Goal: Complete application form

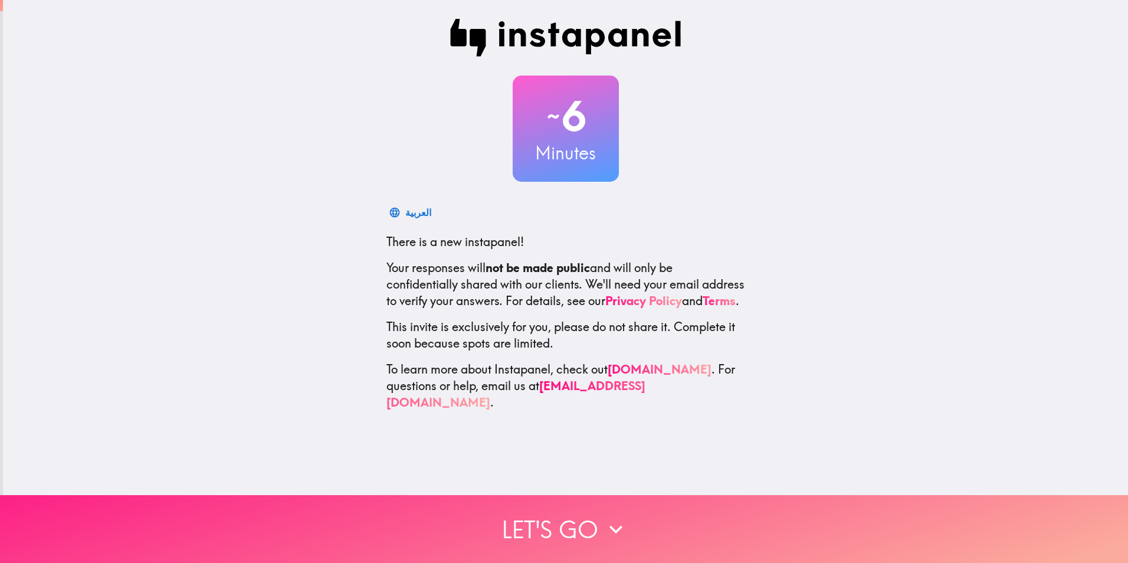
click at [567, 516] on button "Let's go" at bounding box center [564, 529] width 1128 height 68
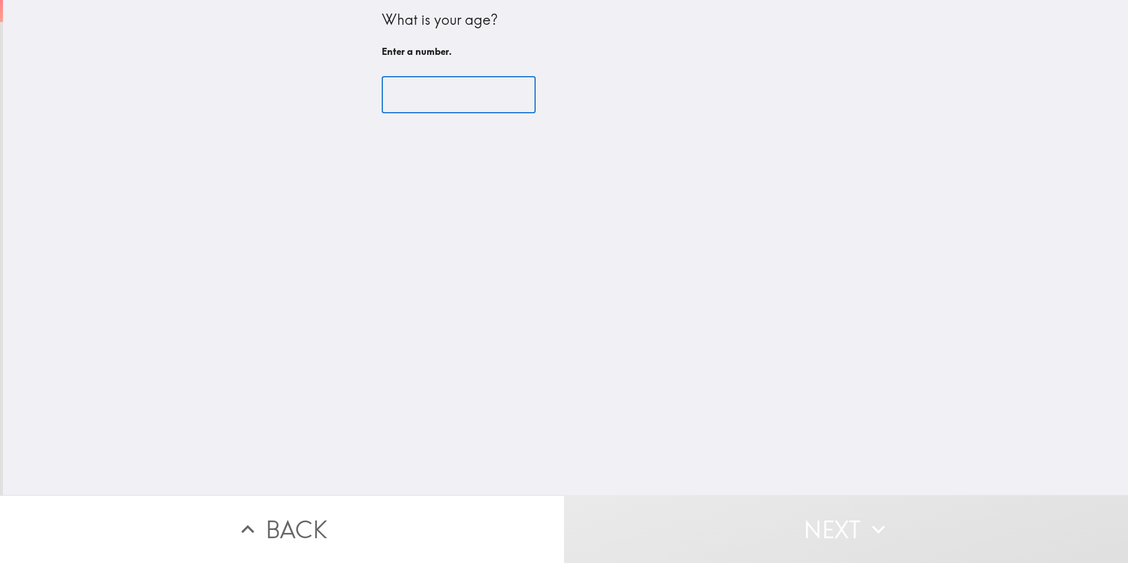
click at [418, 97] on input "number" at bounding box center [459, 95] width 154 height 37
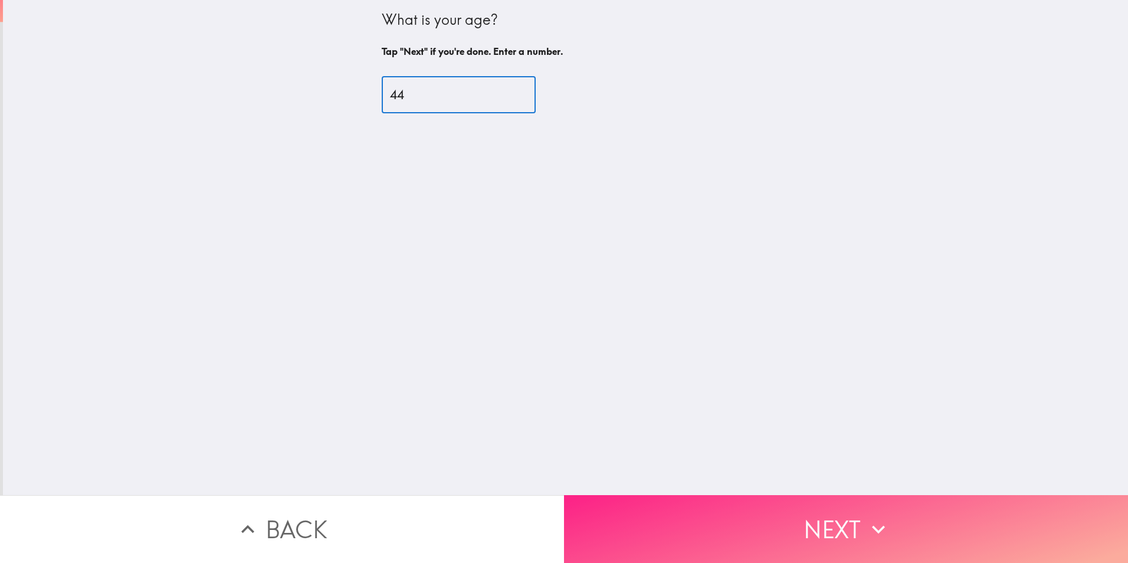
type input "44"
click at [649, 508] on button "Next" at bounding box center [846, 529] width 564 height 68
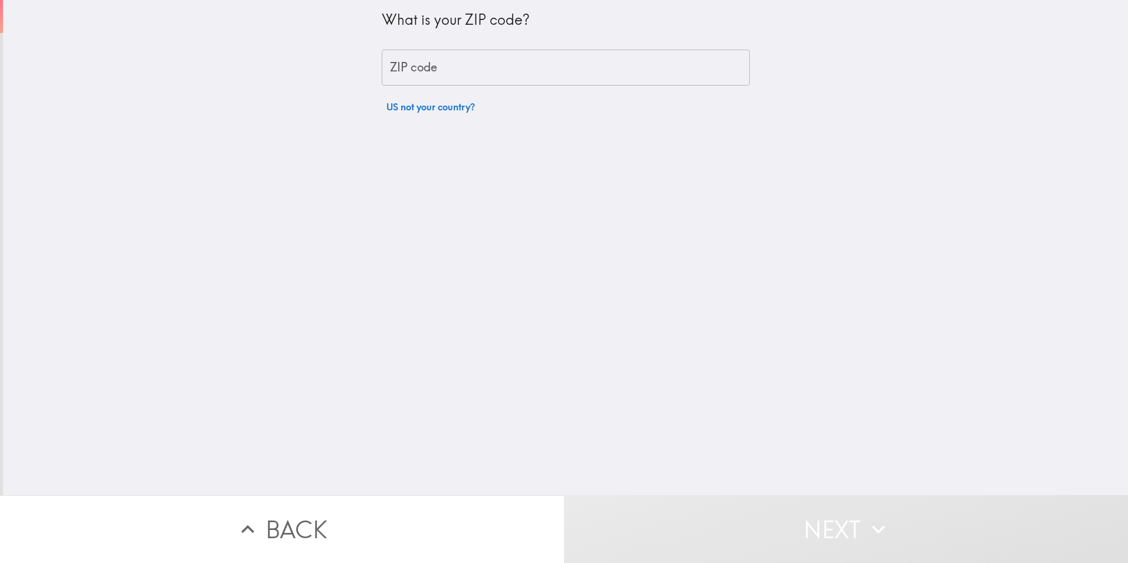
click at [431, 61] on input "ZIP code" at bounding box center [566, 68] width 368 height 37
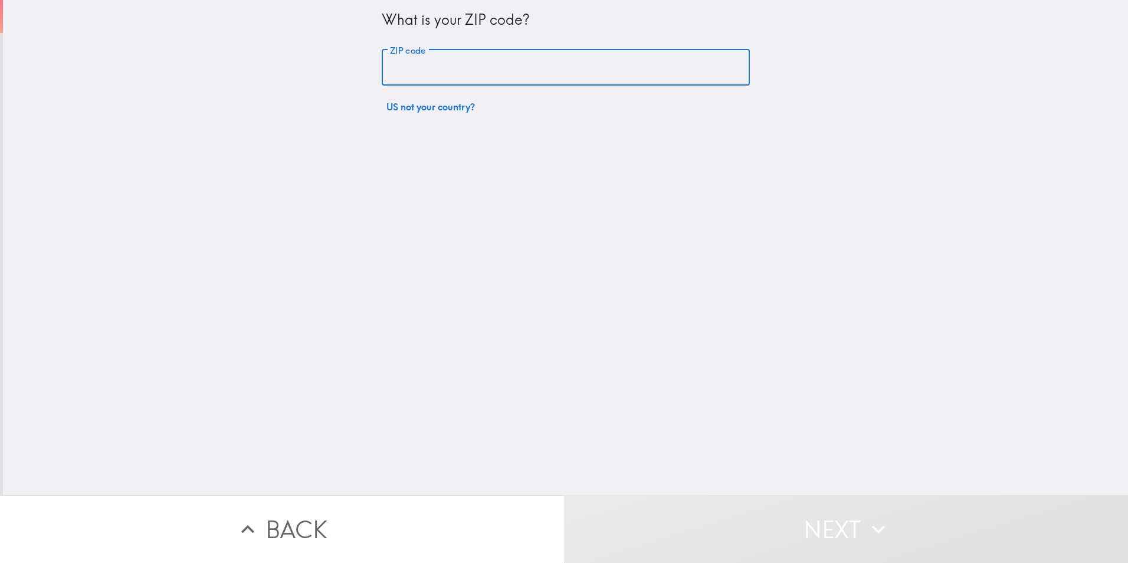
type input "28580"
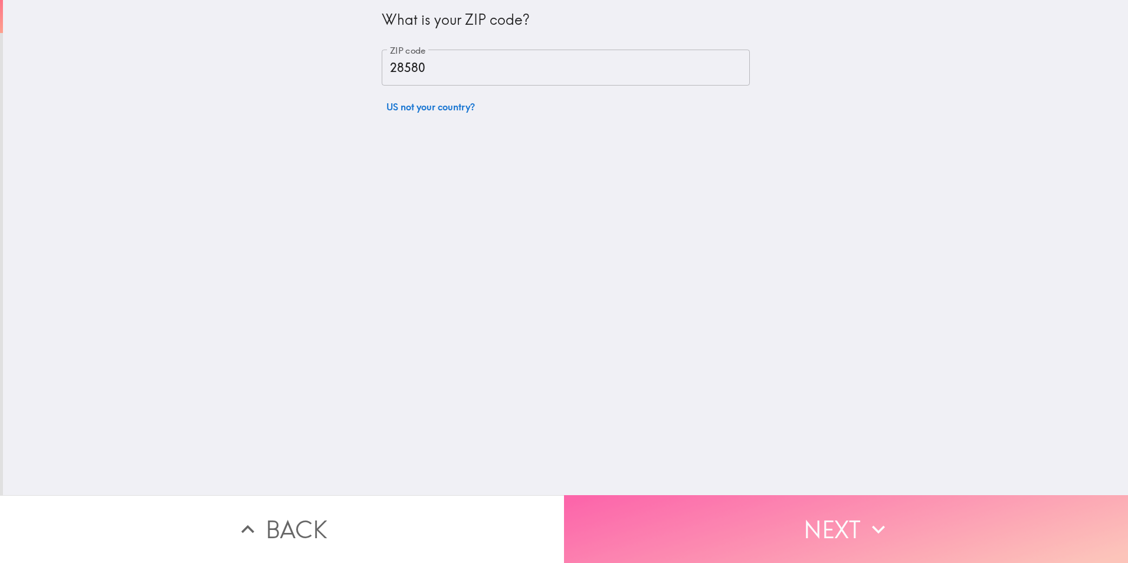
click at [742, 520] on button "Next" at bounding box center [846, 529] width 564 height 68
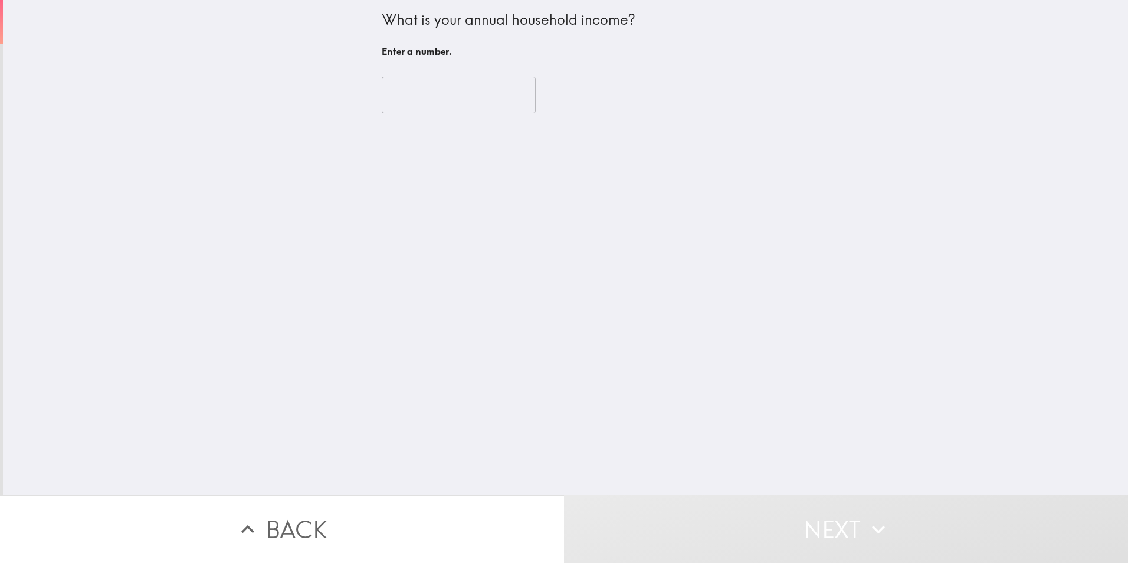
click at [424, 100] on input "number" at bounding box center [459, 95] width 154 height 37
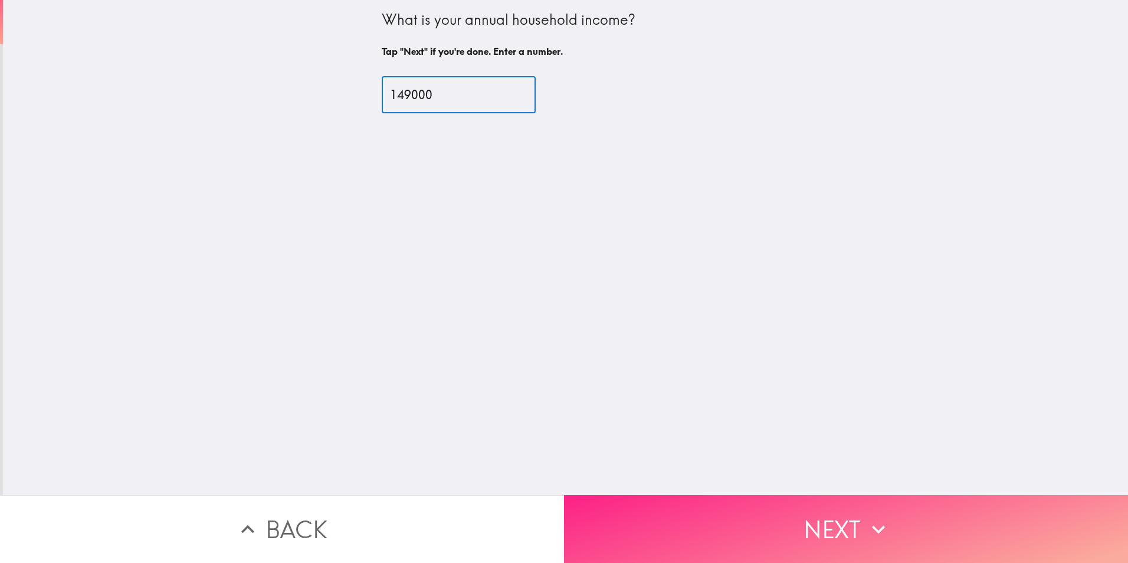
type input "149000"
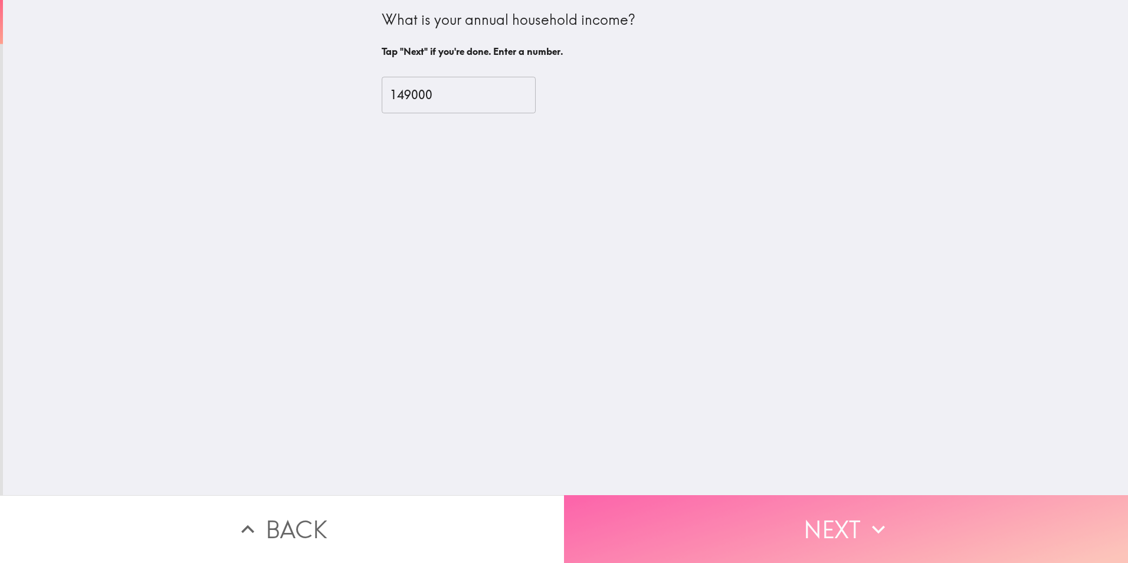
click at [691, 514] on button "Next" at bounding box center [846, 529] width 564 height 68
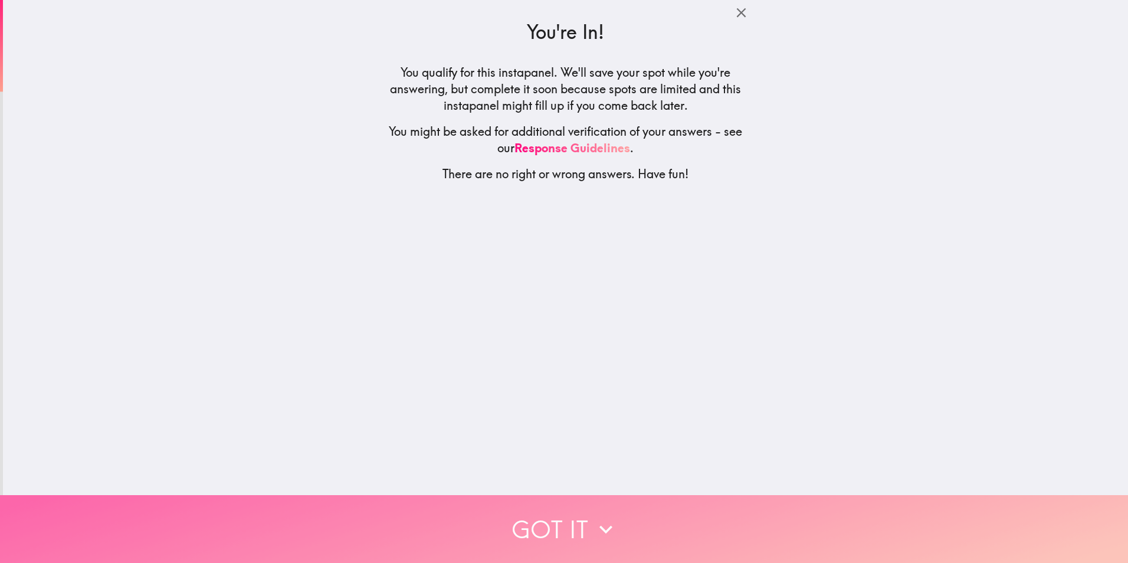
click at [559, 507] on button "Got it" at bounding box center [564, 529] width 1128 height 68
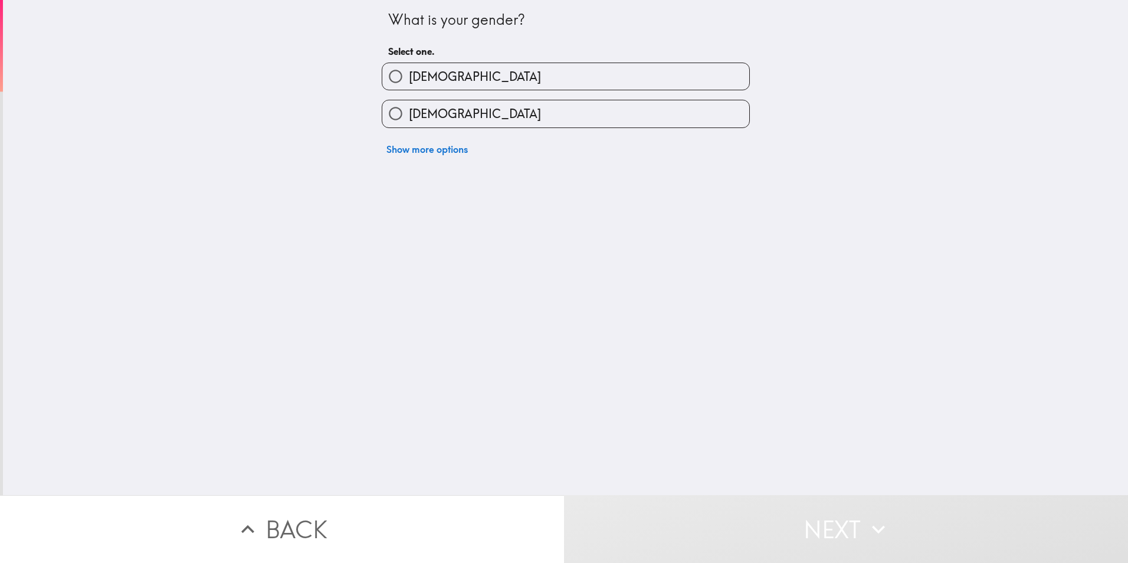
click at [399, 83] on input "[DEMOGRAPHIC_DATA]" at bounding box center [395, 76] width 27 height 27
radio input "true"
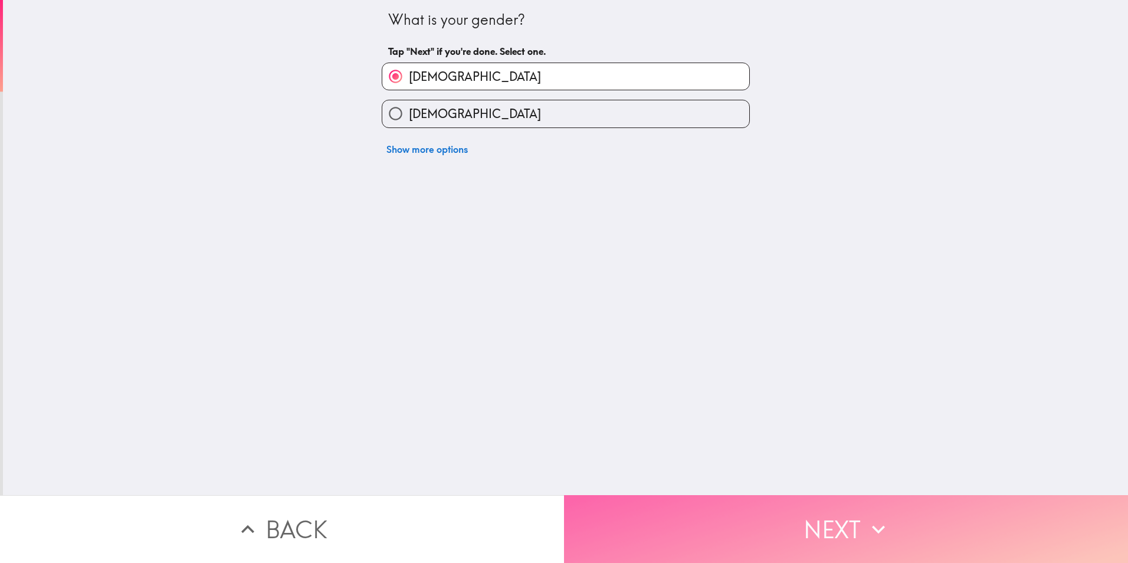
click at [672, 520] on button "Next" at bounding box center [846, 529] width 564 height 68
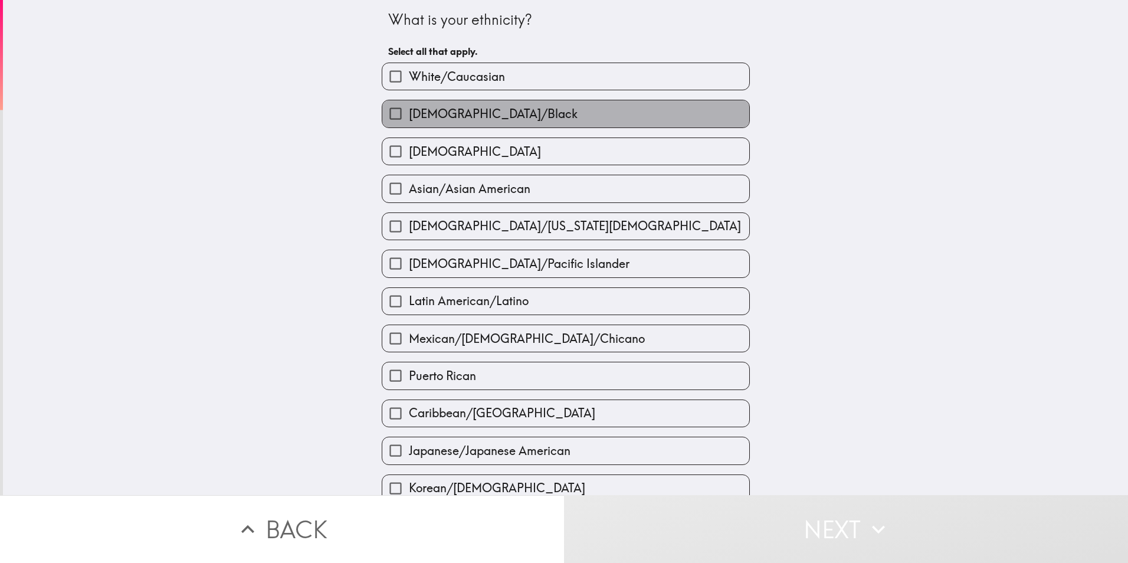
click at [462, 113] on span "[DEMOGRAPHIC_DATA]/Black" at bounding box center [493, 114] width 169 height 17
click at [409, 113] on input "[DEMOGRAPHIC_DATA]/Black" at bounding box center [395, 113] width 27 height 27
checkbox input "true"
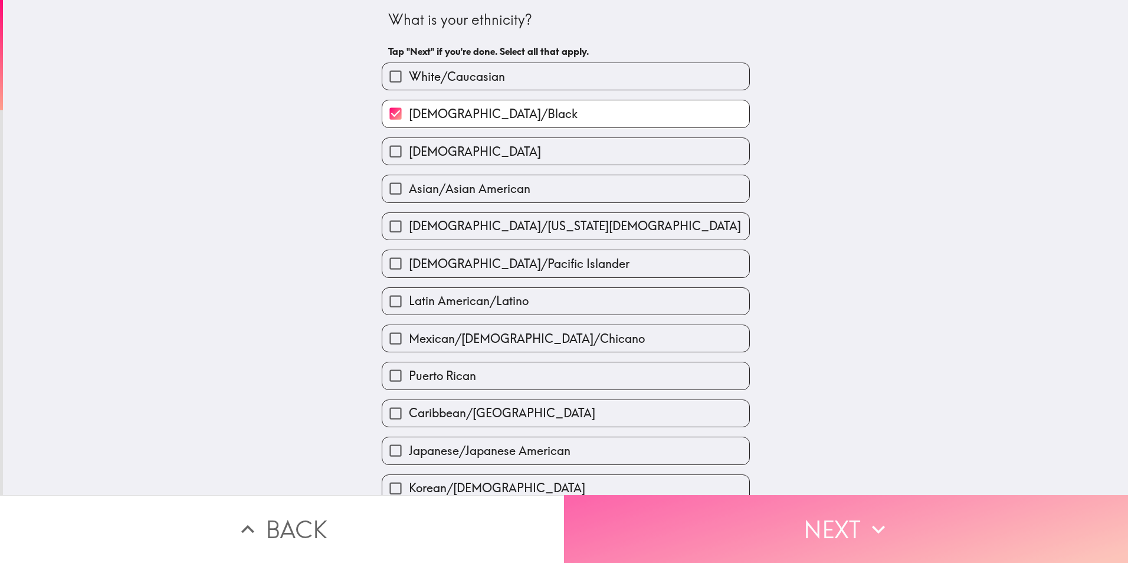
click at [706, 533] on button "Next" at bounding box center [846, 529] width 564 height 68
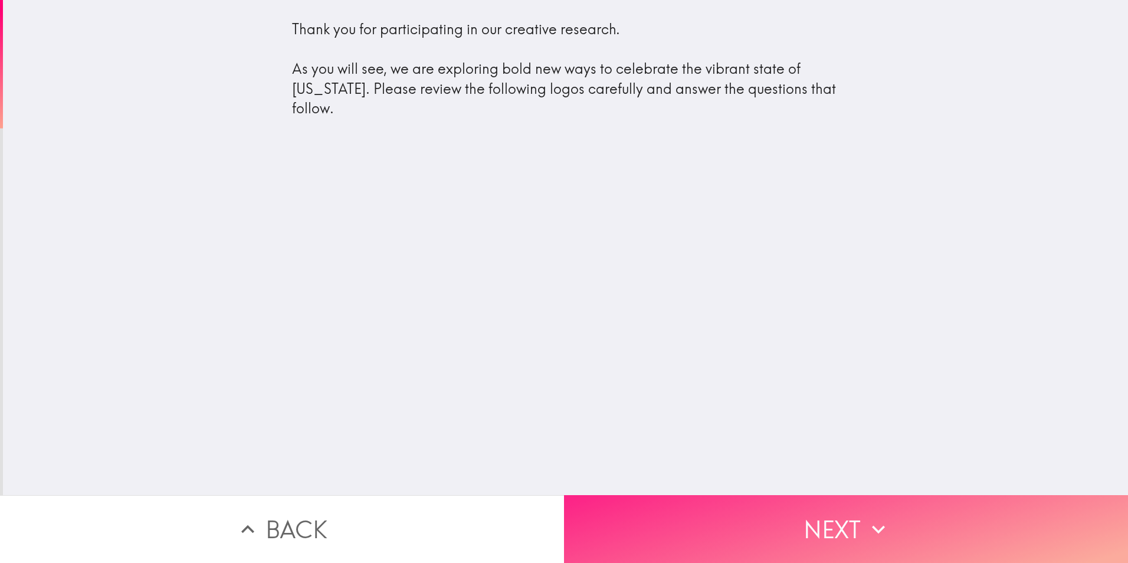
click at [745, 511] on button "Next" at bounding box center [846, 529] width 564 height 68
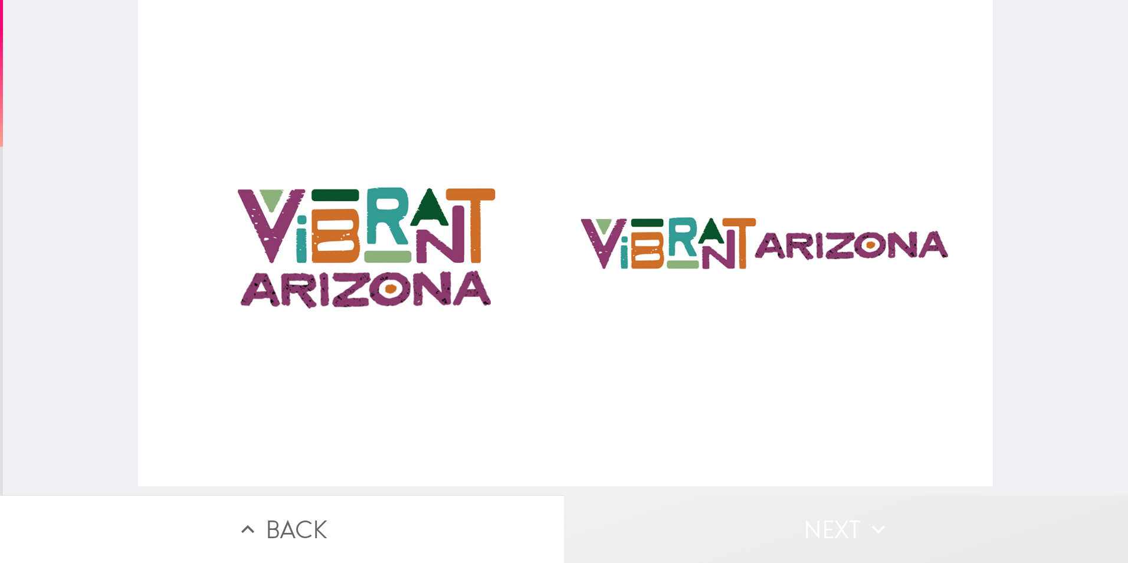
click at [819, 516] on button "Next" at bounding box center [846, 529] width 564 height 68
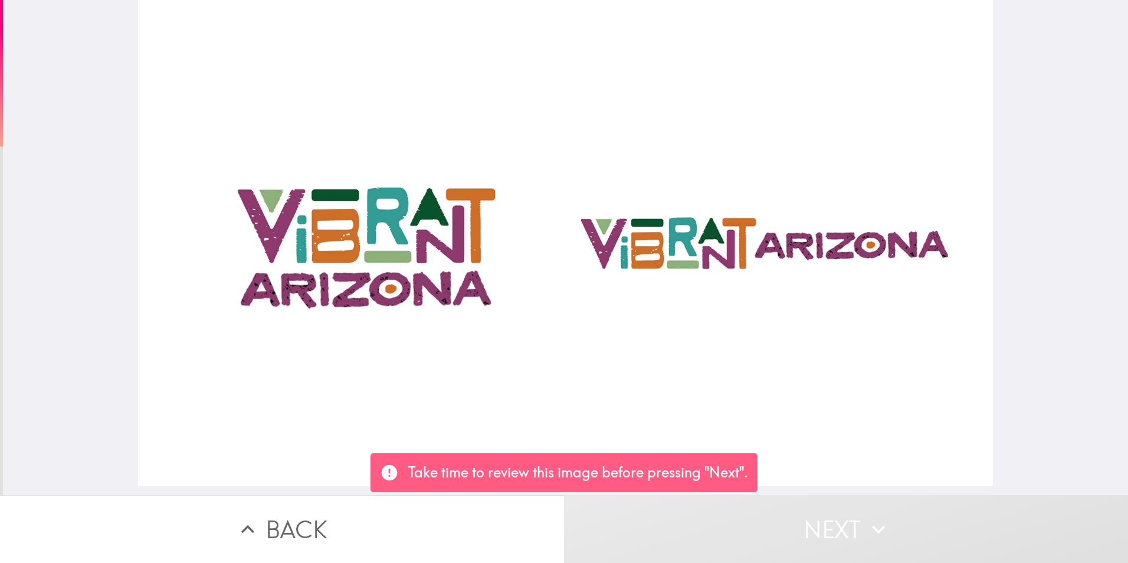
click at [304, 323] on div at bounding box center [565, 243] width 855 height 486
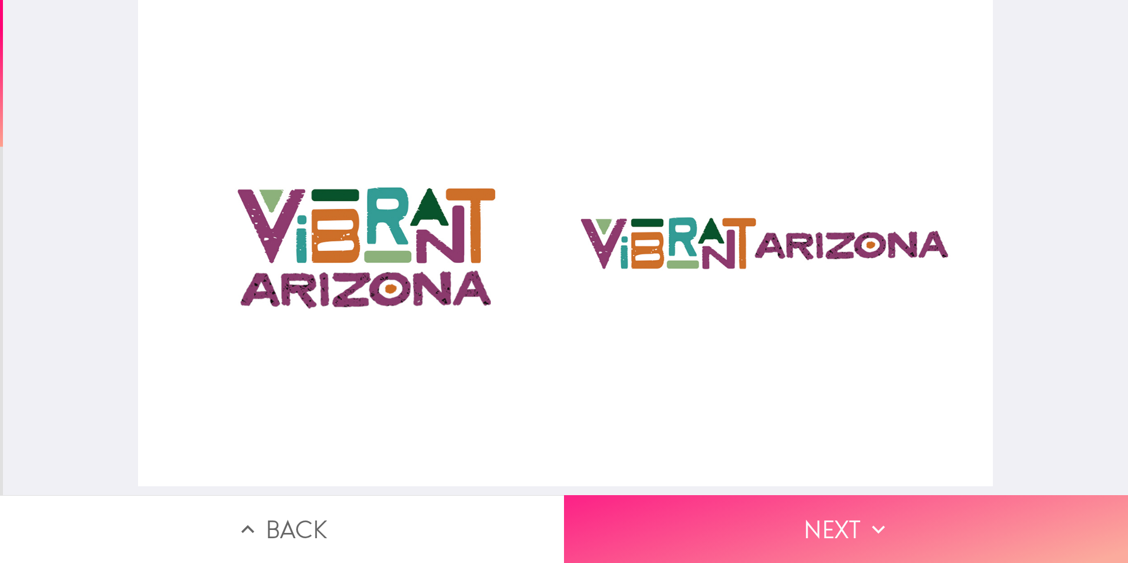
click at [829, 522] on button "Next" at bounding box center [846, 529] width 564 height 68
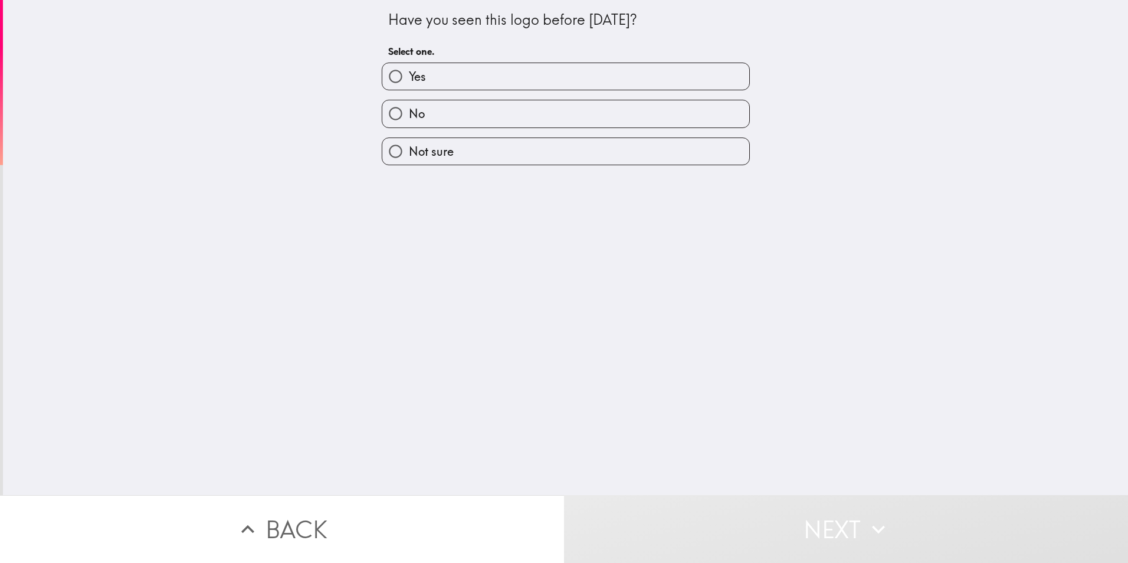
click at [550, 76] on label "Yes" at bounding box center [565, 76] width 367 height 27
click at [409, 76] on input "Yes" at bounding box center [395, 76] width 27 height 27
radio input "true"
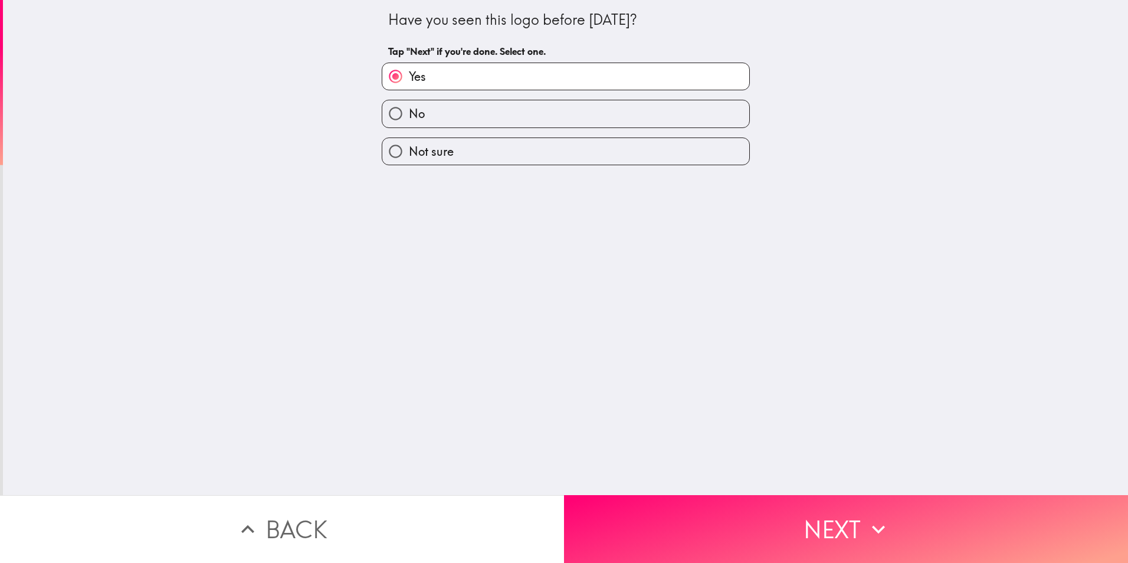
click at [524, 120] on label "No" at bounding box center [565, 113] width 367 height 27
click at [409, 120] on input "No" at bounding box center [395, 113] width 27 height 27
radio input "true"
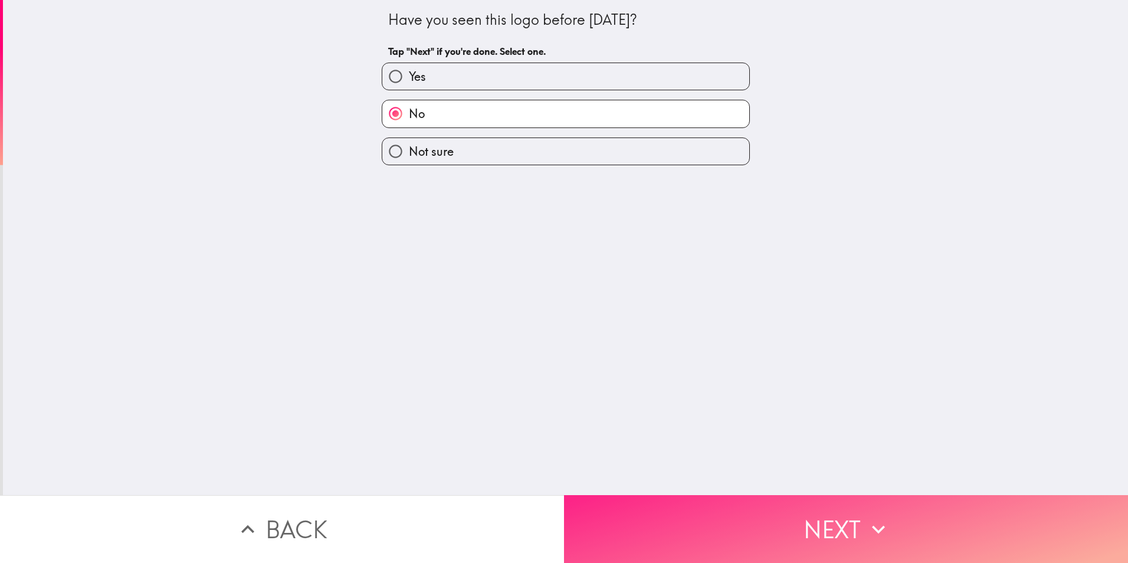
click at [769, 515] on button "Next" at bounding box center [846, 529] width 564 height 68
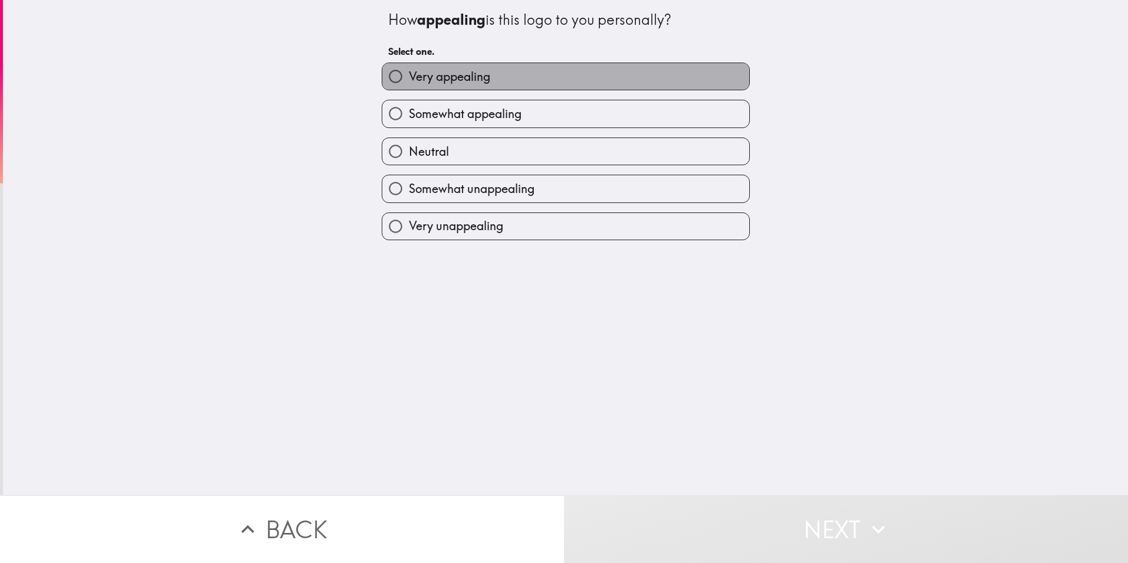
click at [556, 79] on label "Very appealing" at bounding box center [565, 76] width 367 height 27
click at [409, 79] on input "Very appealing" at bounding box center [395, 76] width 27 height 27
radio input "true"
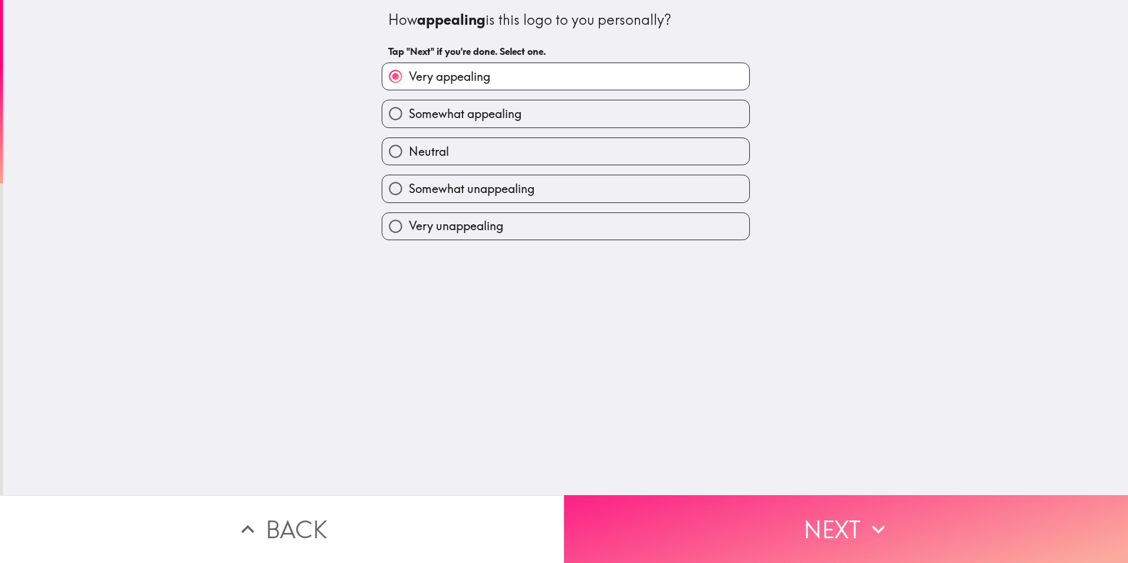
click at [718, 521] on button "Next" at bounding box center [846, 529] width 564 height 68
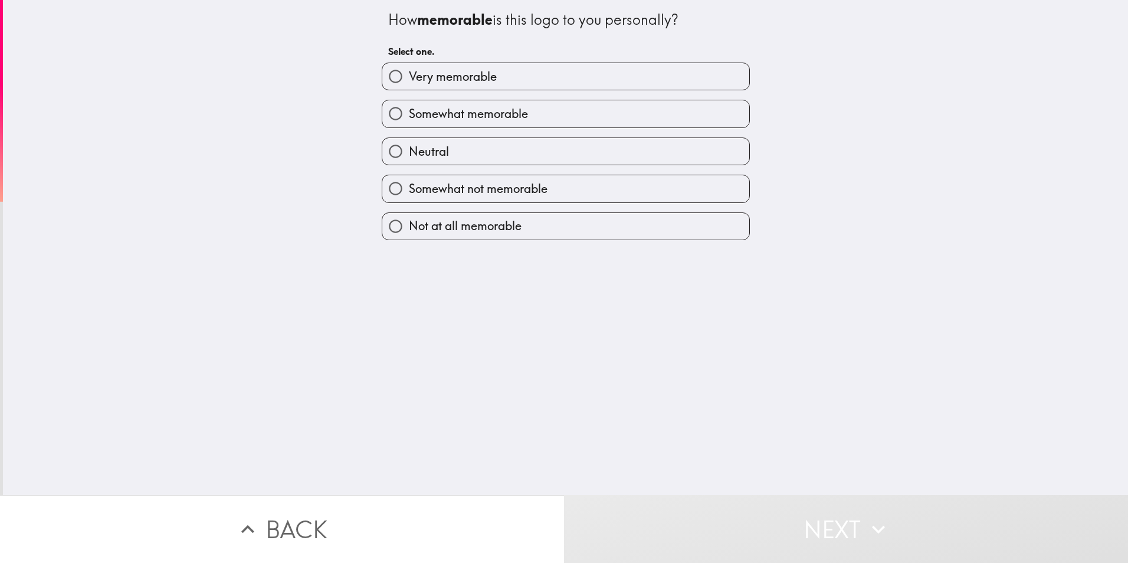
click at [501, 91] on div "Somewhat memorable" at bounding box center [560, 108] width 377 height 37
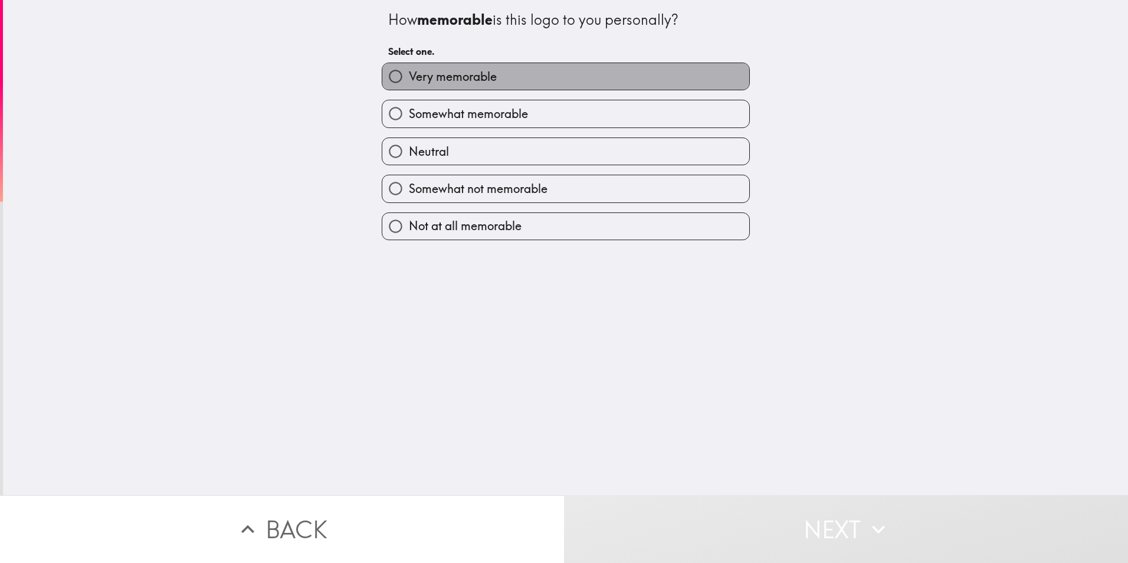
click at [465, 68] on span "Very memorable" at bounding box center [453, 76] width 88 height 17
click at [409, 68] on input "Very memorable" at bounding box center [395, 76] width 27 height 27
radio input "true"
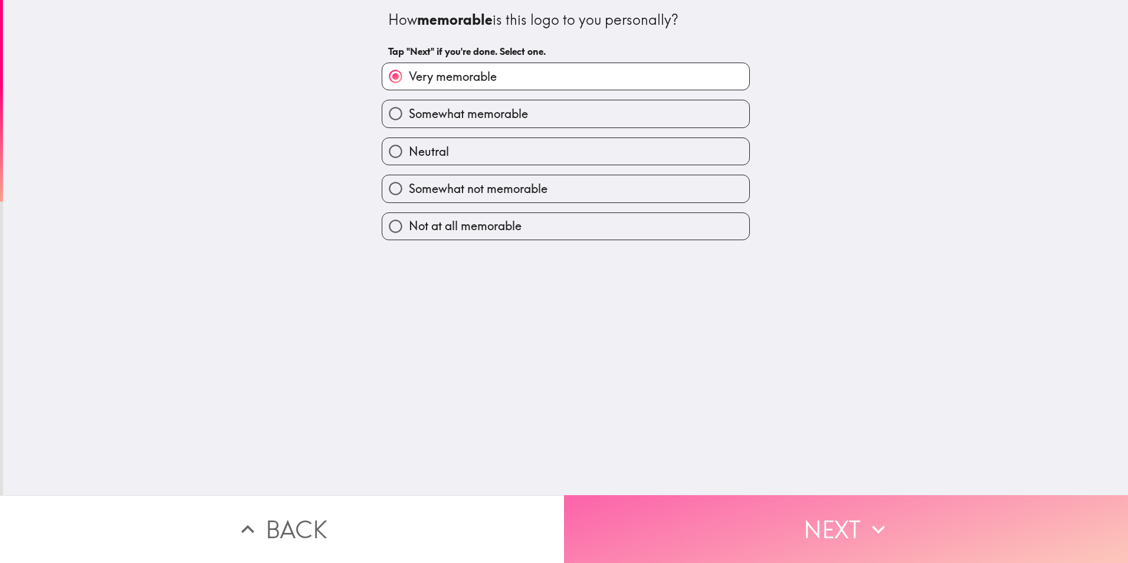
click at [694, 517] on button "Next" at bounding box center [846, 529] width 564 height 68
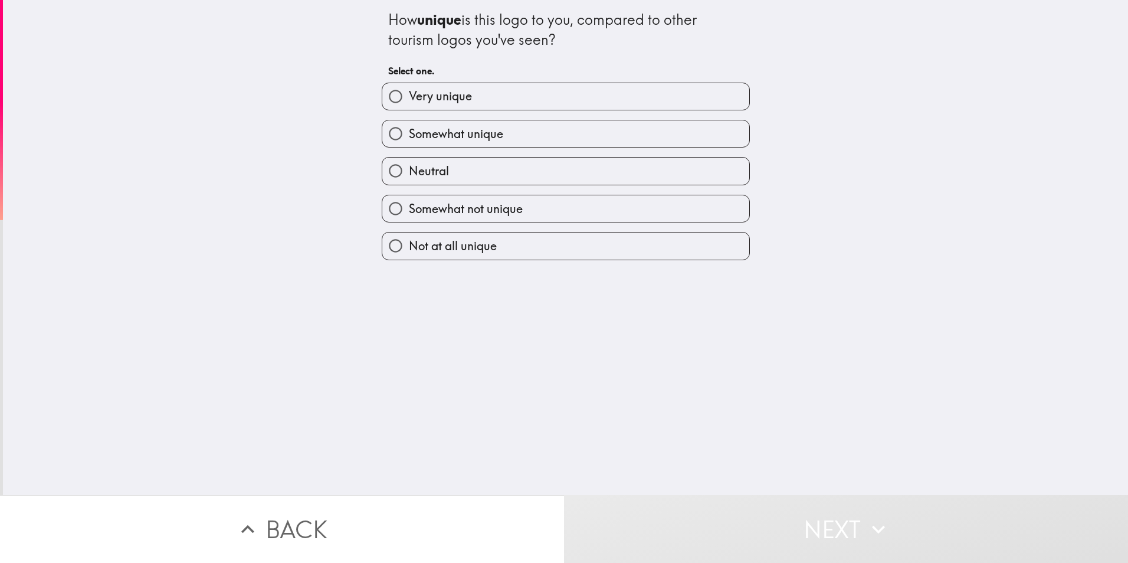
click at [485, 134] on span "Somewhat unique" at bounding box center [456, 134] width 94 height 17
click at [409, 134] on input "Somewhat unique" at bounding box center [395, 133] width 27 height 27
radio input "true"
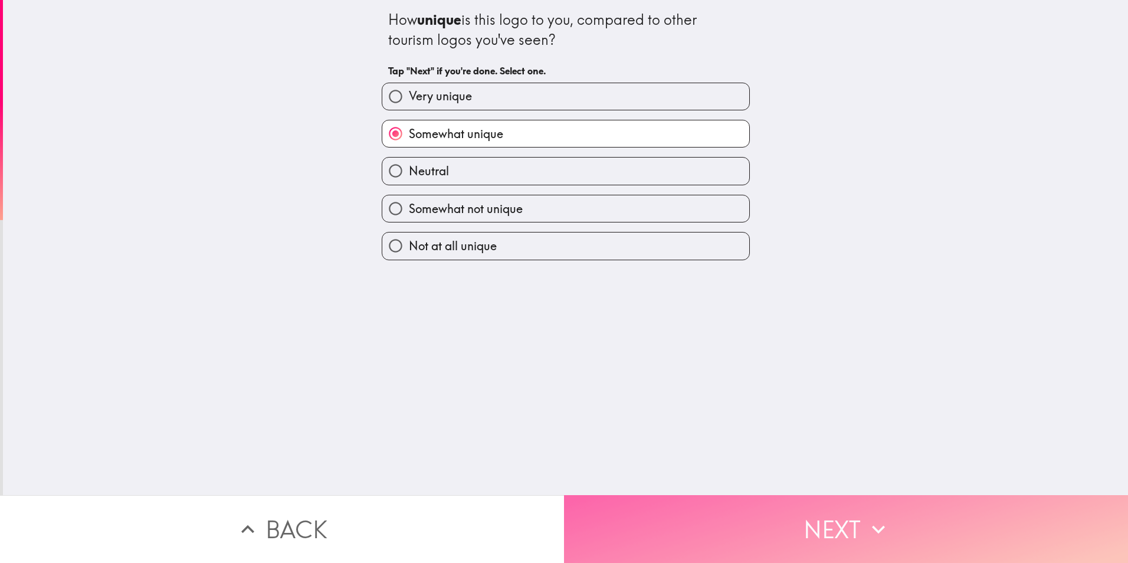
click at [739, 515] on button "Next" at bounding box center [846, 529] width 564 height 68
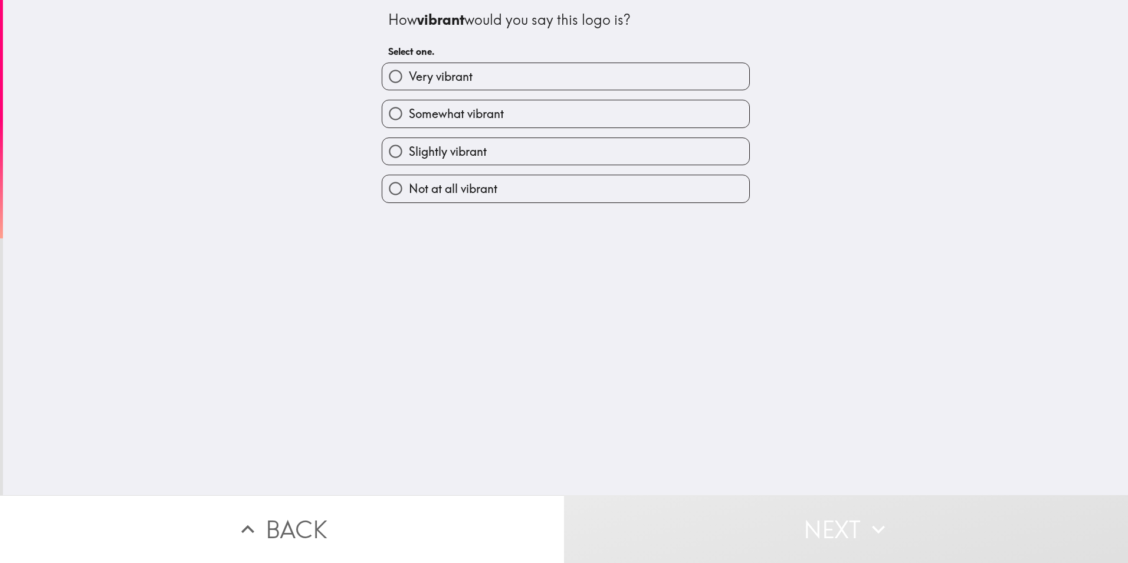
click at [486, 85] on label "Very vibrant" at bounding box center [565, 76] width 367 height 27
click at [409, 85] on input "Very vibrant" at bounding box center [395, 76] width 27 height 27
radio input "true"
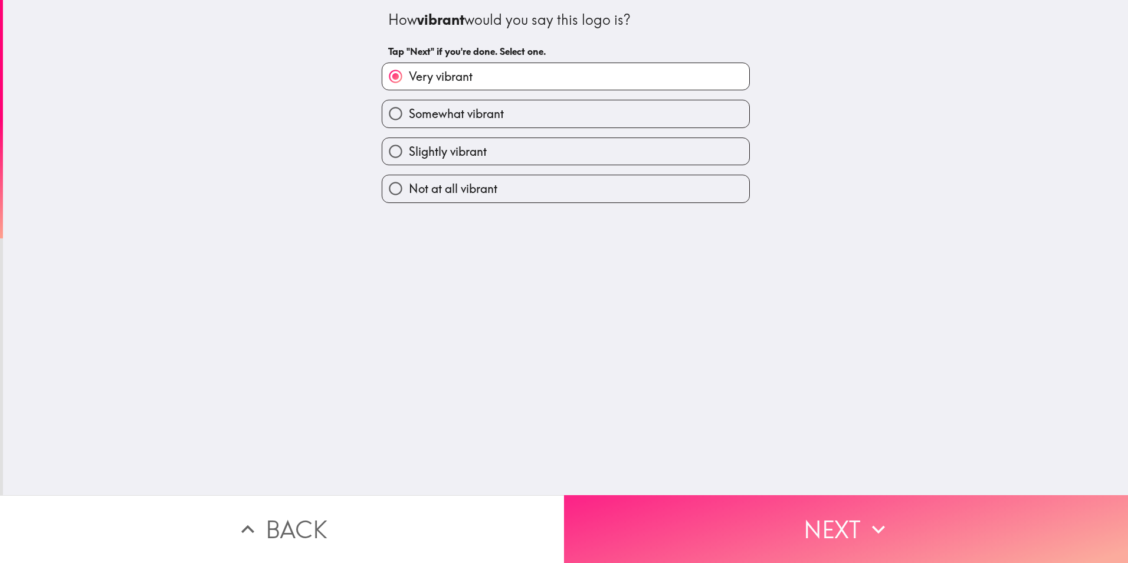
click at [639, 510] on button "Next" at bounding box center [846, 529] width 564 height 68
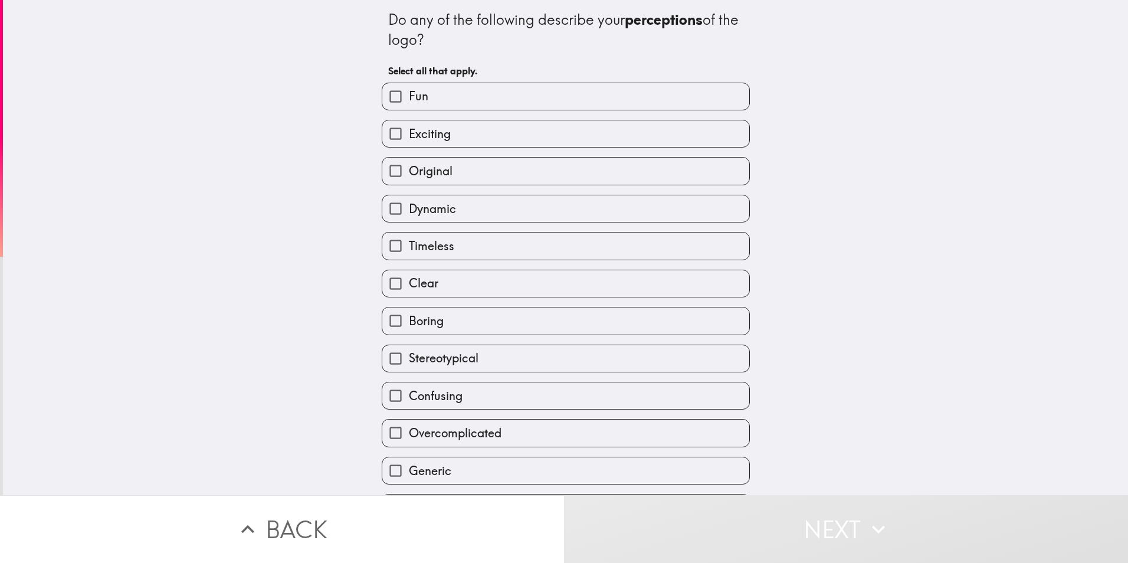
click at [450, 132] on label "Exciting" at bounding box center [565, 133] width 367 height 27
click at [409, 132] on input "Exciting" at bounding box center [395, 133] width 27 height 27
checkbox input "true"
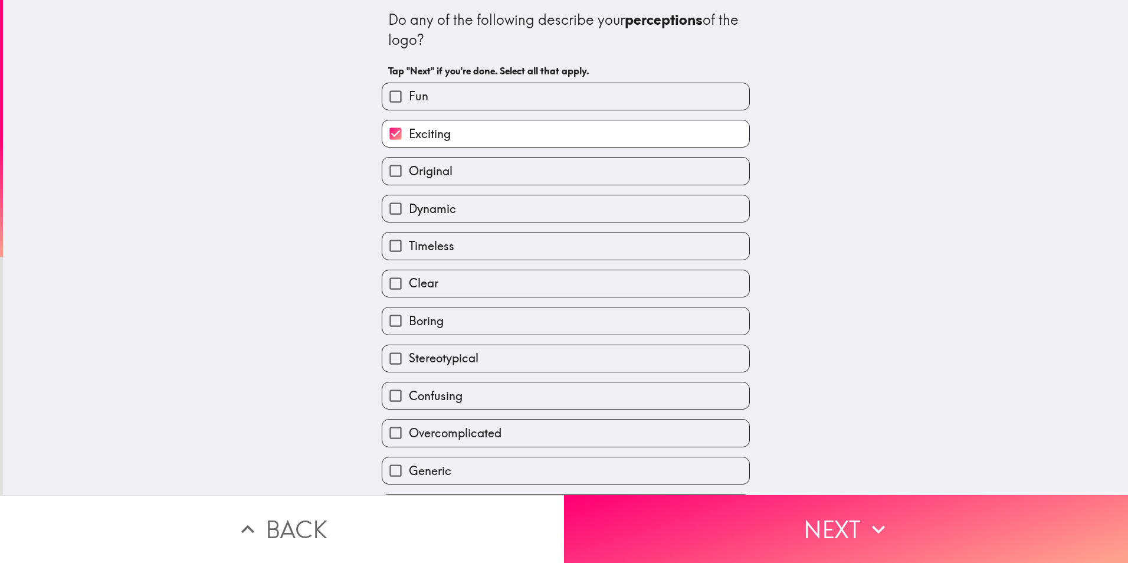
click at [448, 212] on label "Dynamic" at bounding box center [565, 208] width 367 height 27
click at [409, 212] on input "Dynamic" at bounding box center [395, 208] width 27 height 27
checkbox input "true"
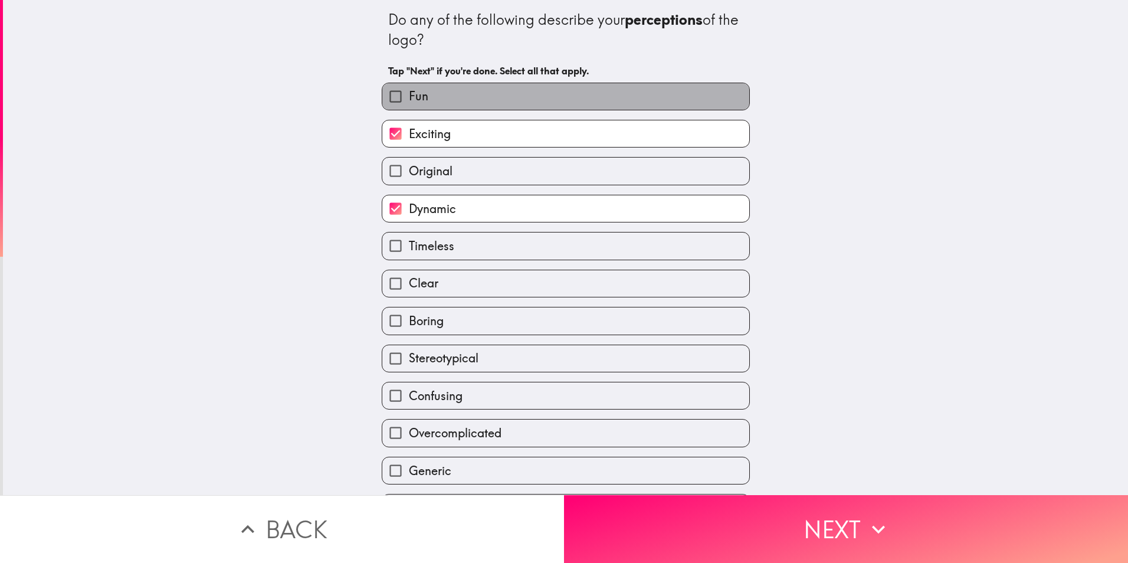
click at [417, 98] on span "Fun" at bounding box center [418, 96] width 19 height 17
click at [409, 98] on input "Fun" at bounding box center [395, 96] width 27 height 27
checkbox input "true"
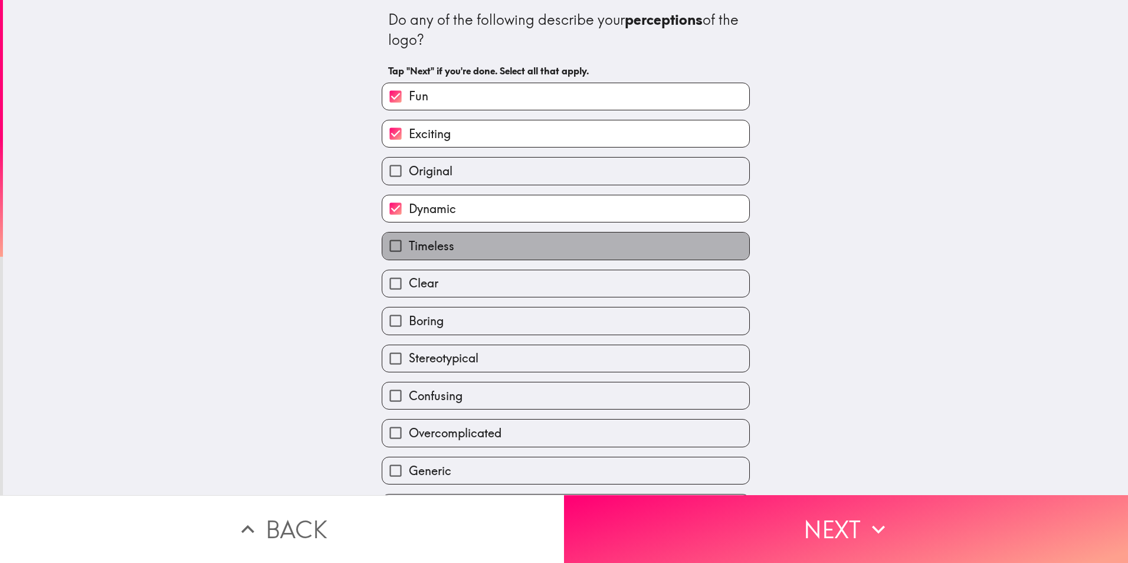
click at [435, 254] on span "Timeless" at bounding box center [431, 246] width 45 height 17
click at [409, 254] on input "Timeless" at bounding box center [395, 245] width 27 height 27
checkbox input "true"
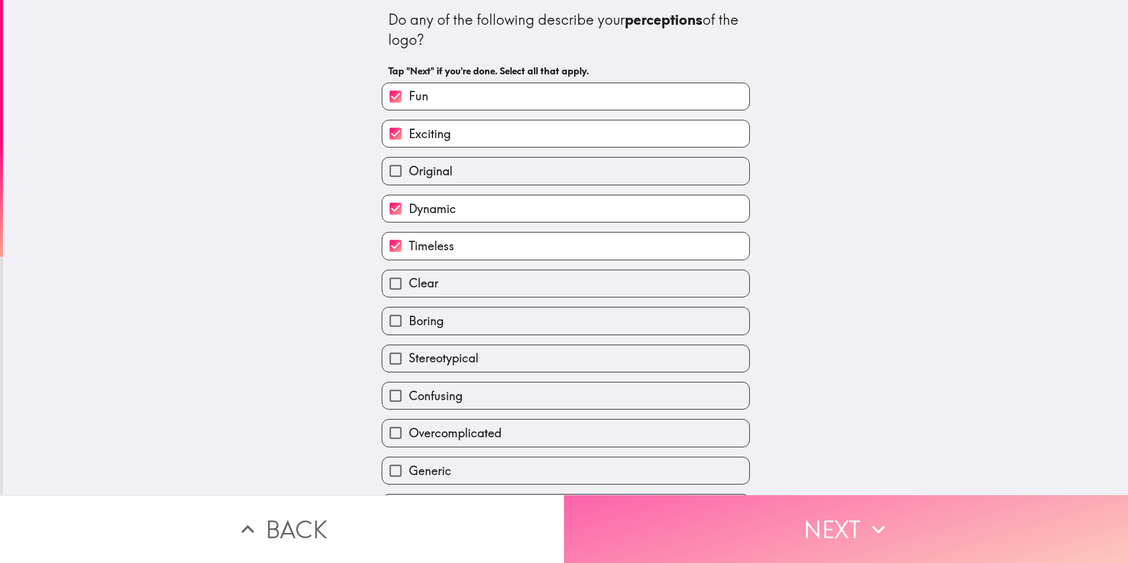
click at [748, 517] on button "Next" at bounding box center [846, 529] width 564 height 68
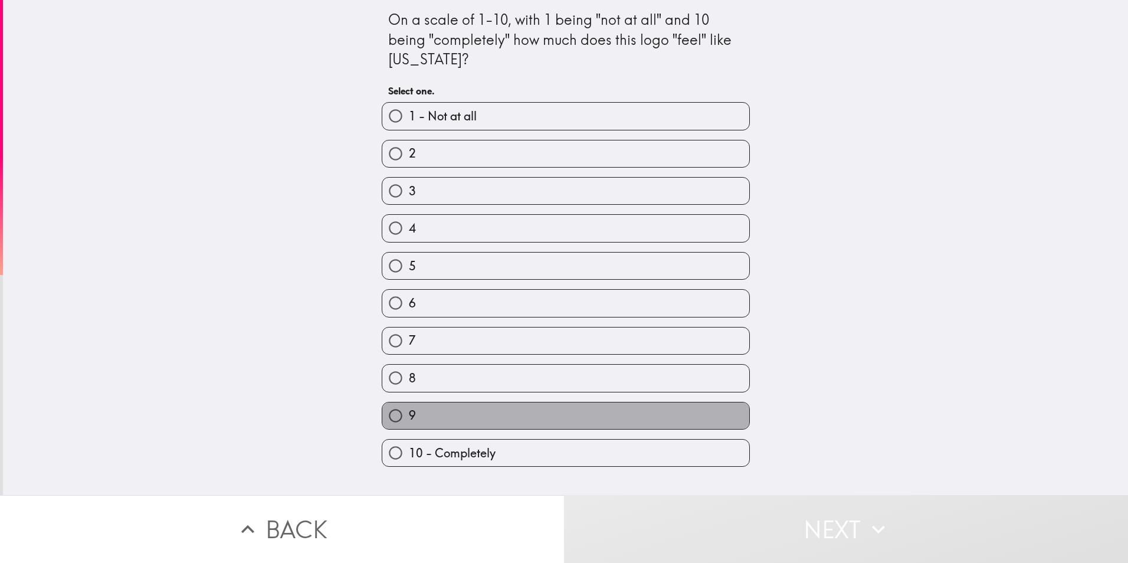
click at [450, 402] on label "9" at bounding box center [565, 415] width 367 height 27
click at [409, 402] on input "9" at bounding box center [395, 415] width 27 height 27
radio input "true"
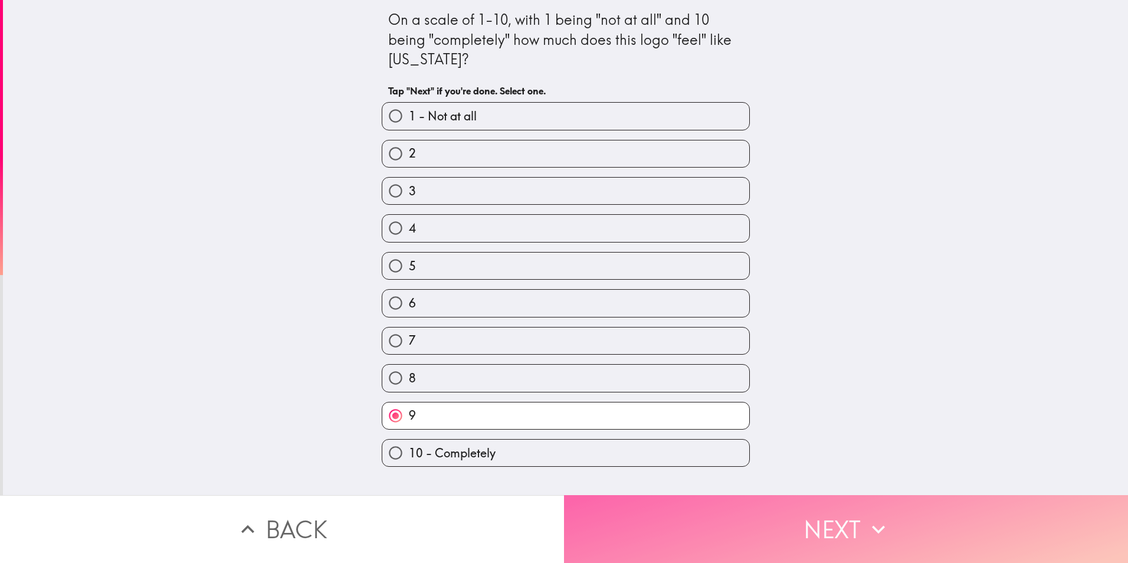
click at [789, 527] on button "Next" at bounding box center [846, 529] width 564 height 68
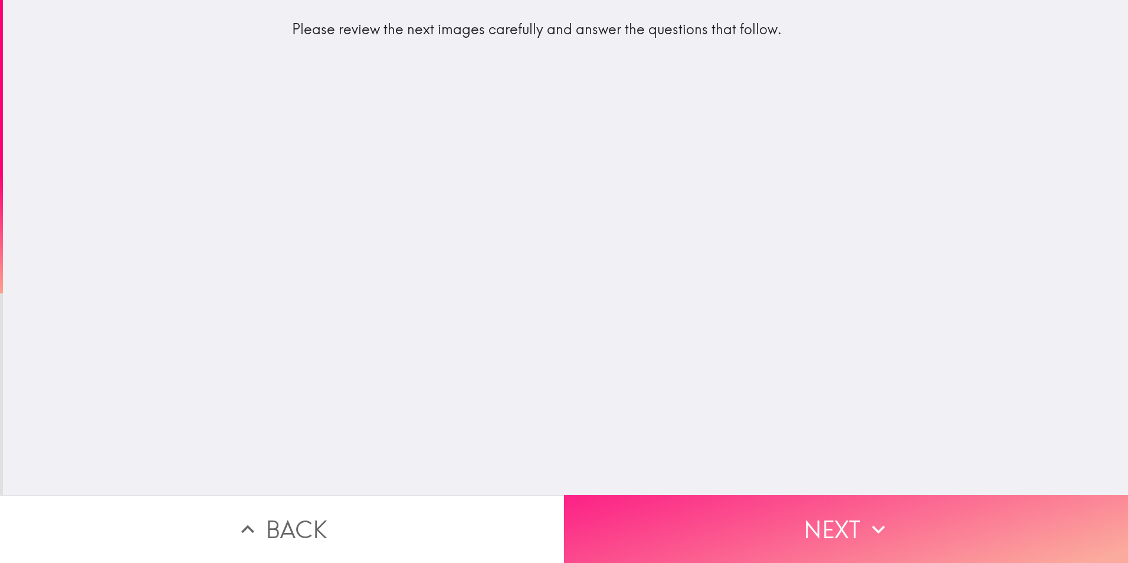
click at [662, 508] on button "Next" at bounding box center [846, 529] width 564 height 68
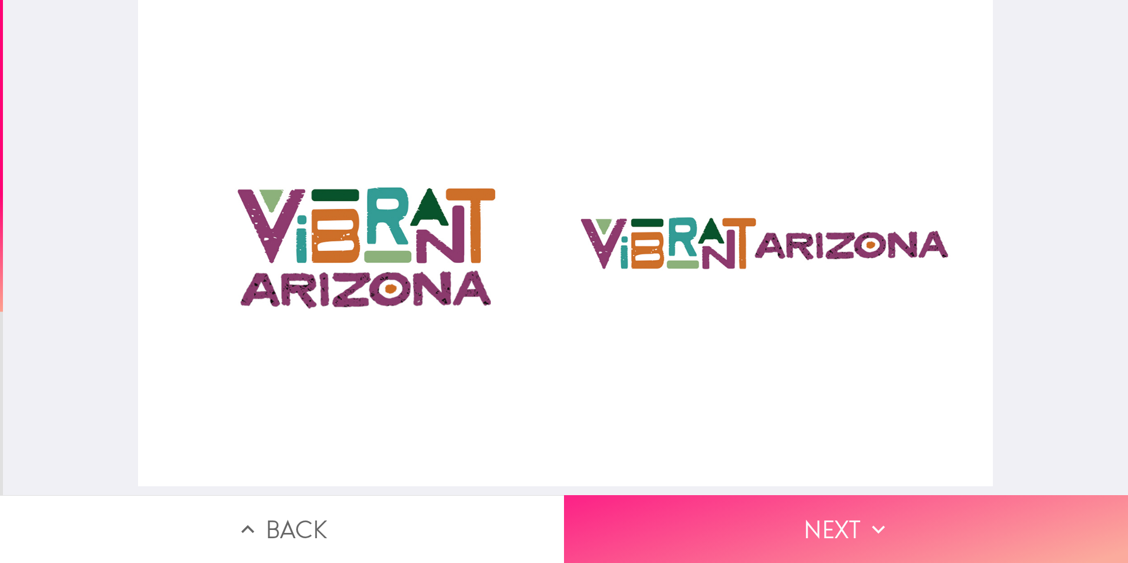
click at [753, 518] on button "Next" at bounding box center [846, 529] width 564 height 68
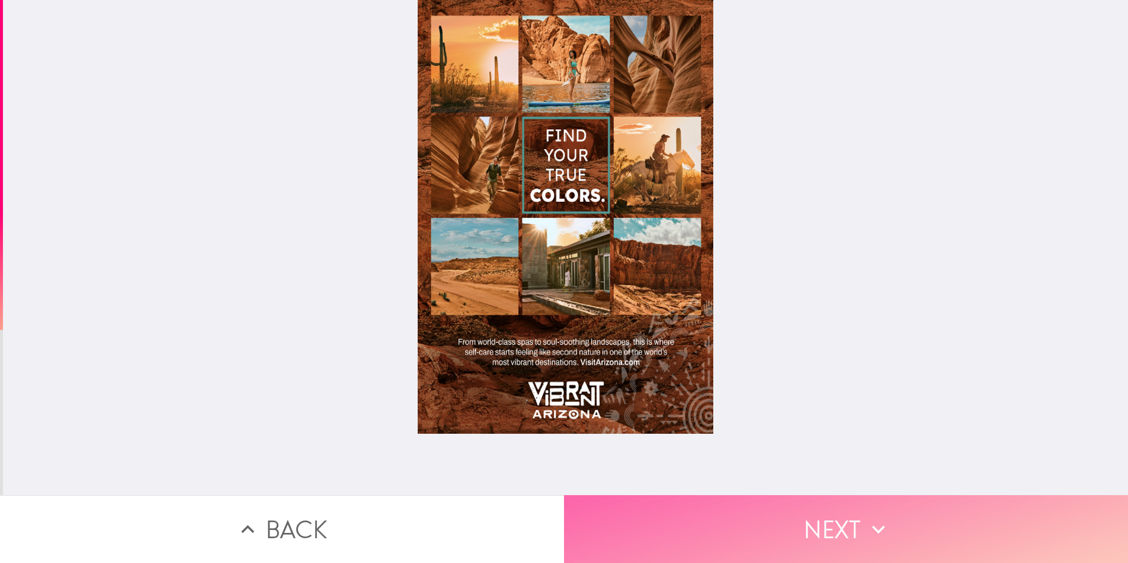
click at [814, 524] on button "Next" at bounding box center [846, 529] width 564 height 68
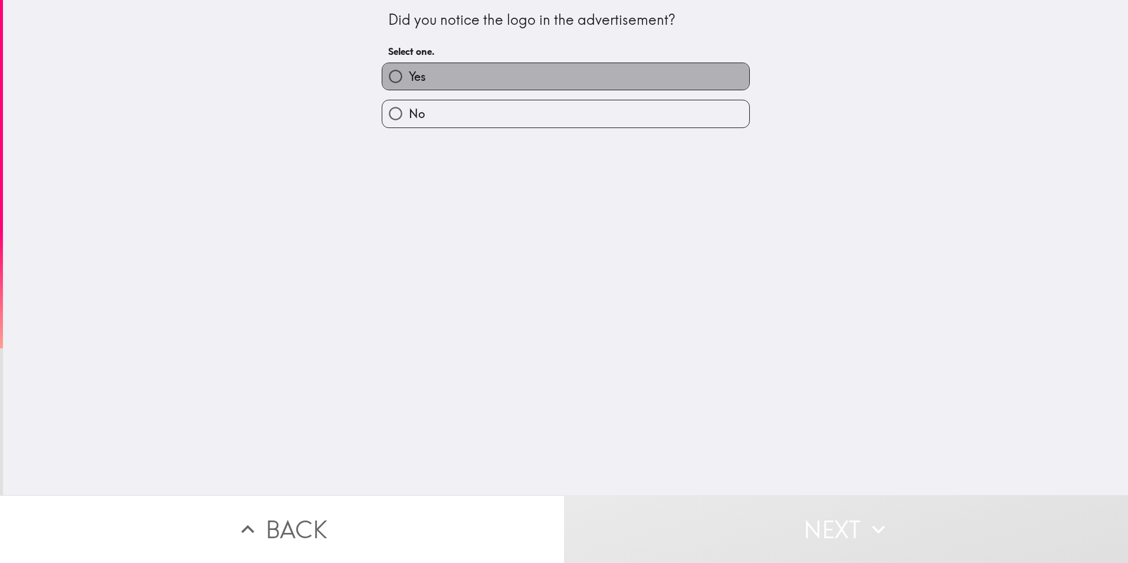
click at [487, 75] on label "Yes" at bounding box center [565, 76] width 367 height 27
click at [409, 75] on input "Yes" at bounding box center [395, 76] width 27 height 27
radio input "true"
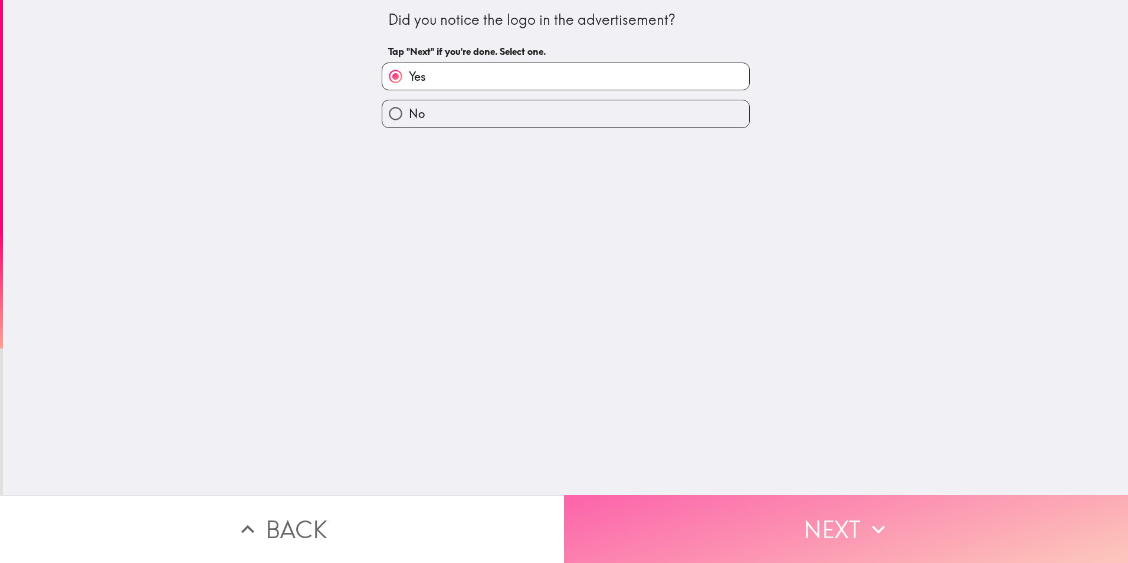
click at [767, 524] on button "Next" at bounding box center [846, 529] width 564 height 68
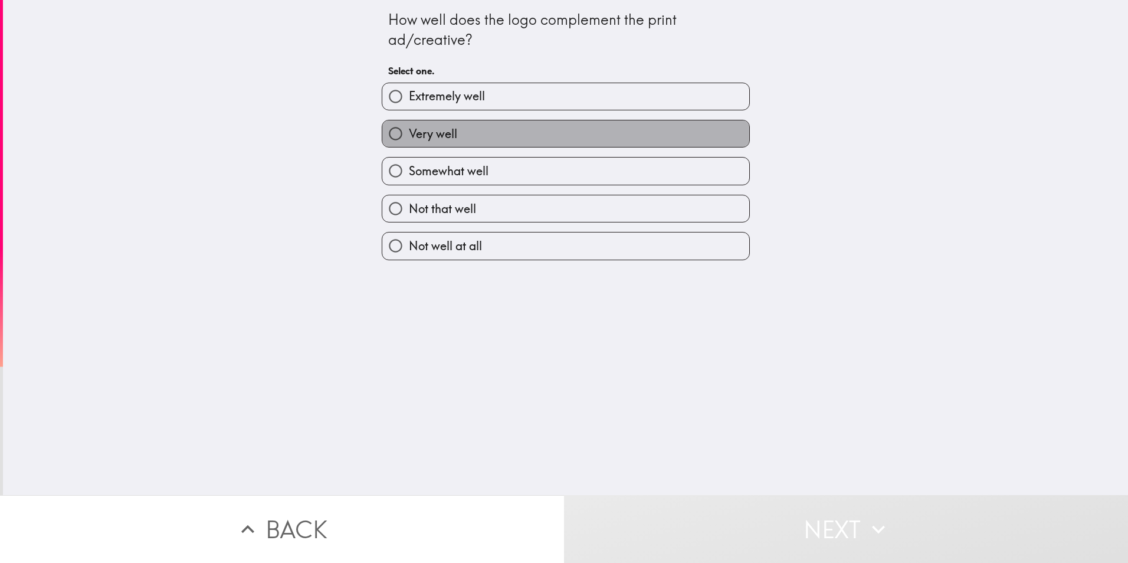
click at [458, 134] on label "Very well" at bounding box center [565, 133] width 367 height 27
click at [409, 134] on input "Very well" at bounding box center [395, 133] width 27 height 27
radio input "true"
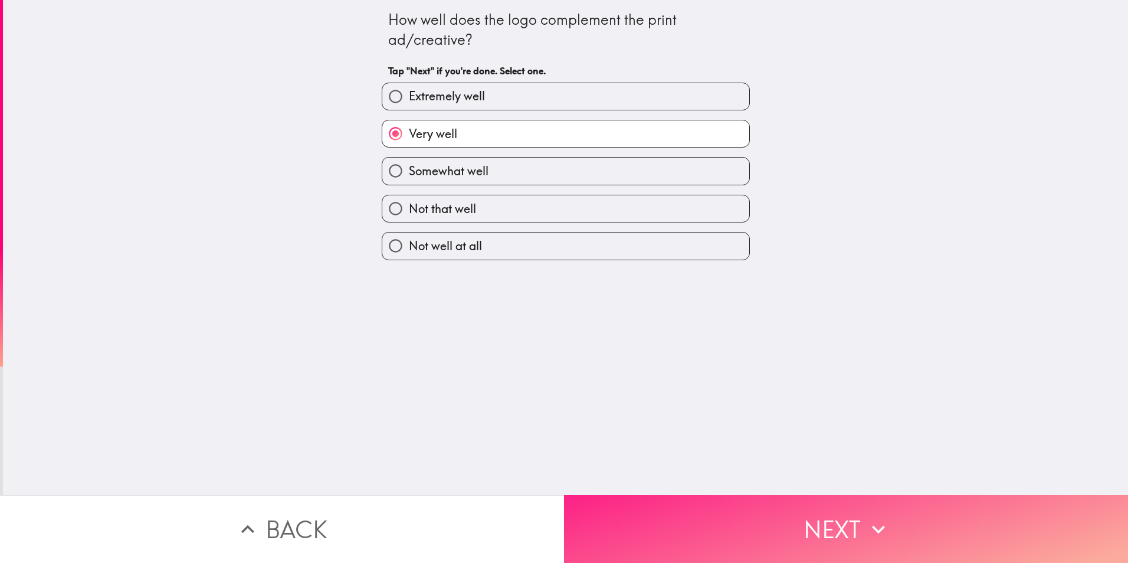
click at [687, 534] on button "Next" at bounding box center [846, 529] width 564 height 68
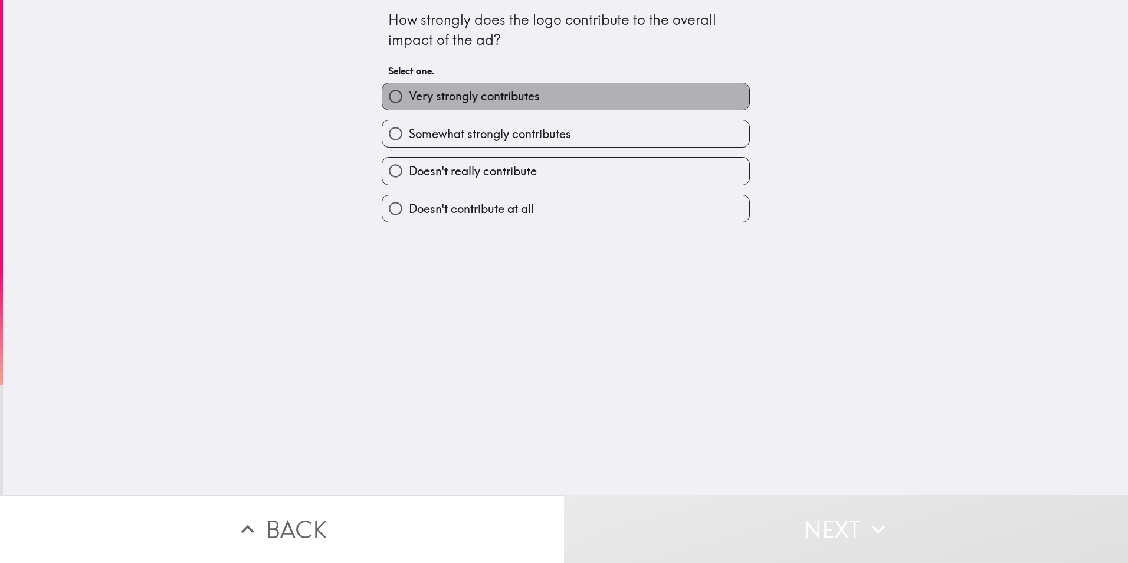
click at [513, 90] on span "Very strongly contributes" at bounding box center [474, 96] width 131 height 17
click at [409, 90] on input "Very strongly contributes" at bounding box center [395, 96] width 27 height 27
radio input "true"
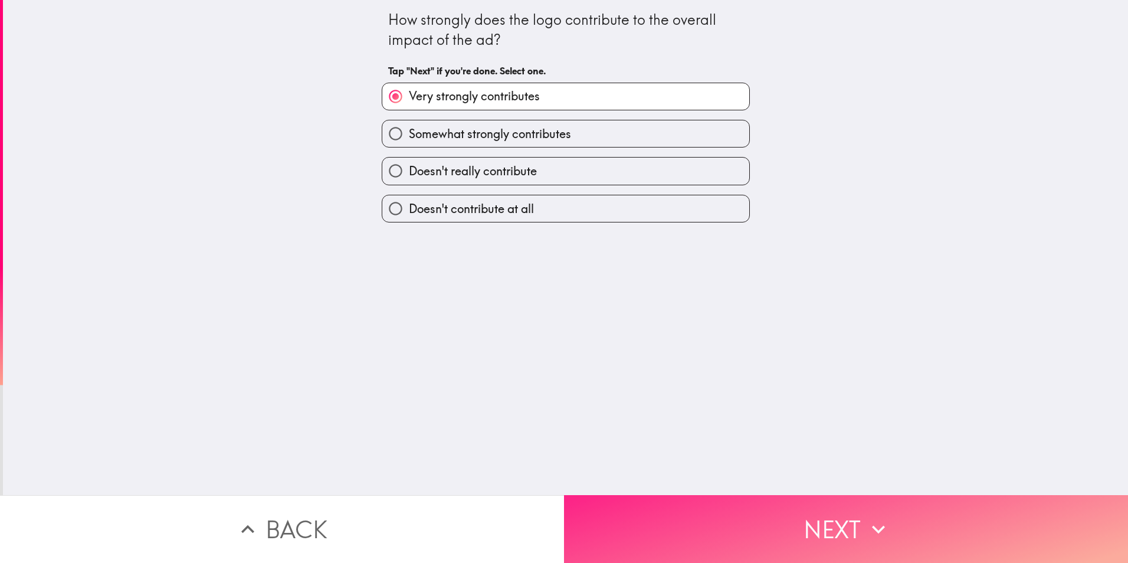
click at [718, 522] on button "Next" at bounding box center [846, 529] width 564 height 68
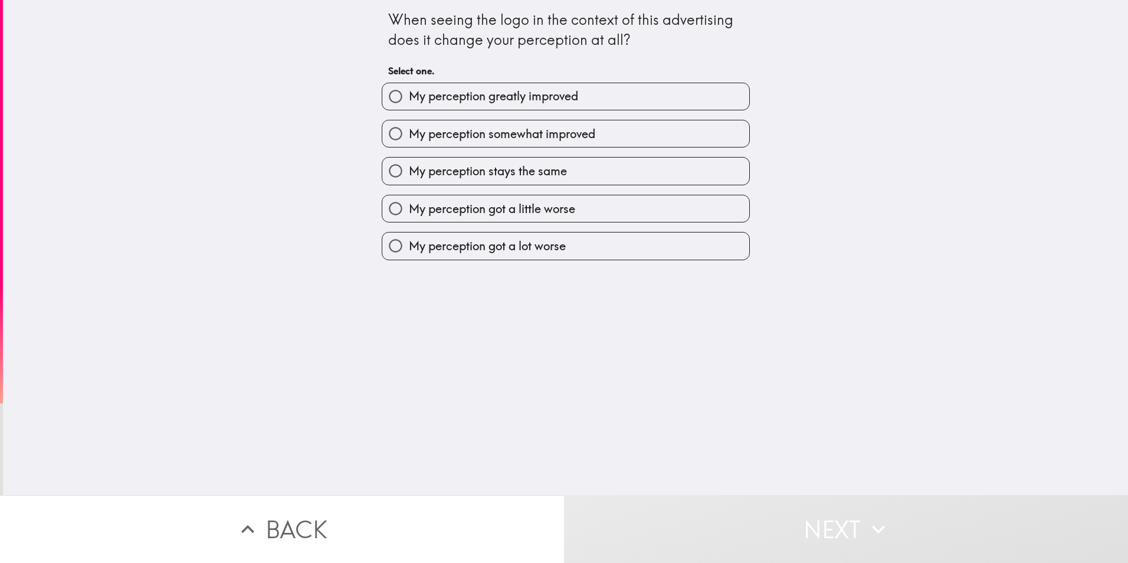
click at [512, 139] on span "My perception somewhat improved" at bounding box center [502, 134] width 186 height 17
click at [409, 139] on input "My perception somewhat improved" at bounding box center [395, 133] width 27 height 27
radio input "true"
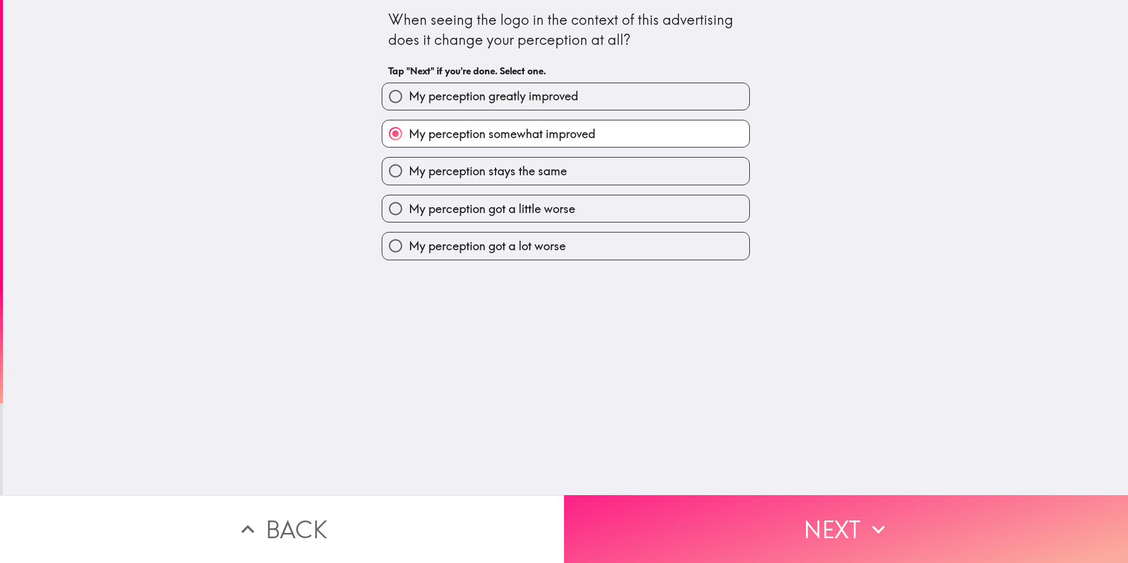
click at [699, 518] on button "Next" at bounding box center [846, 529] width 564 height 68
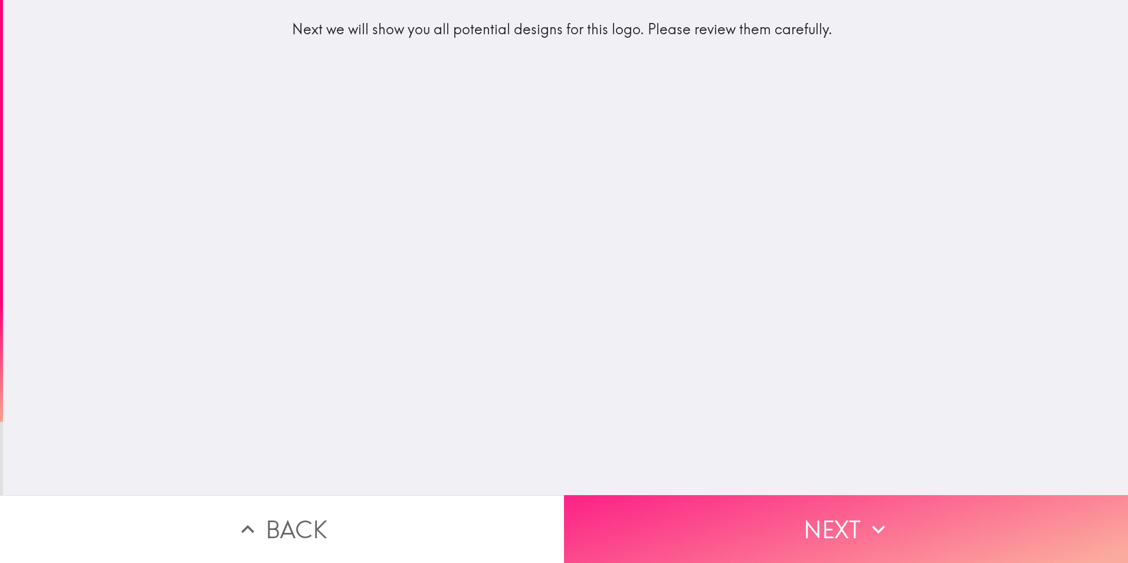
click at [727, 533] on button "Next" at bounding box center [846, 529] width 564 height 68
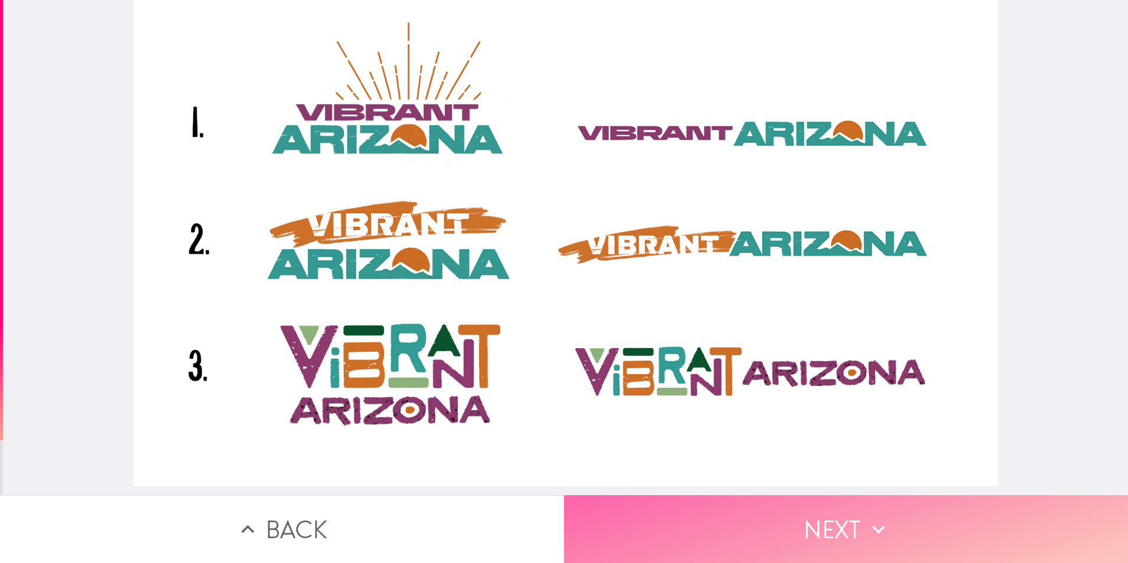
click at [763, 525] on button "Next" at bounding box center [846, 529] width 564 height 68
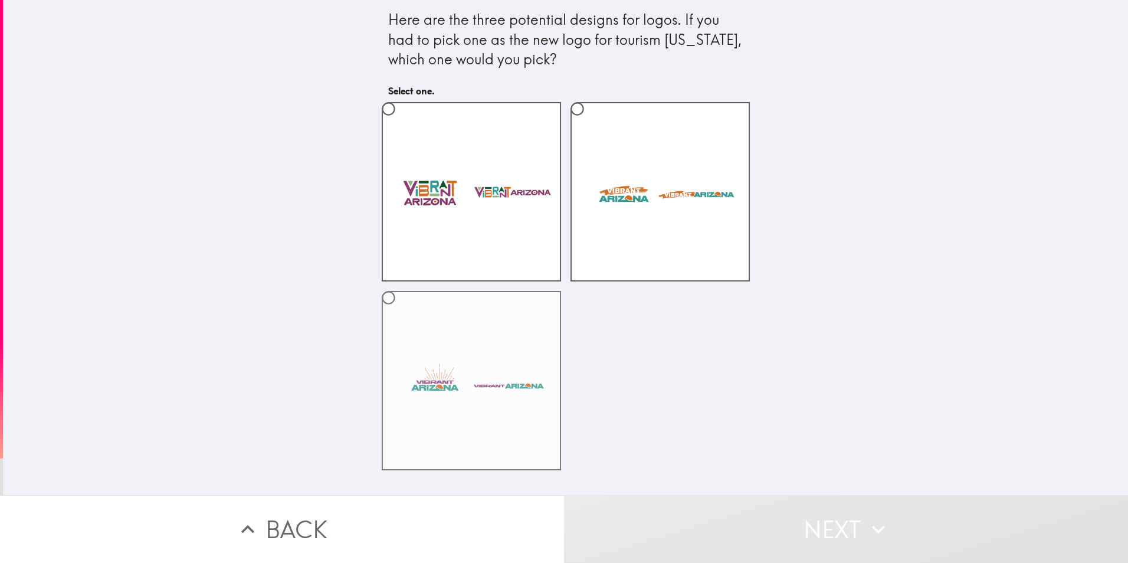
click at [429, 378] on label at bounding box center [471, 380] width 179 height 179
click at [402, 311] on input "radio" at bounding box center [388, 297] width 27 height 27
radio input "true"
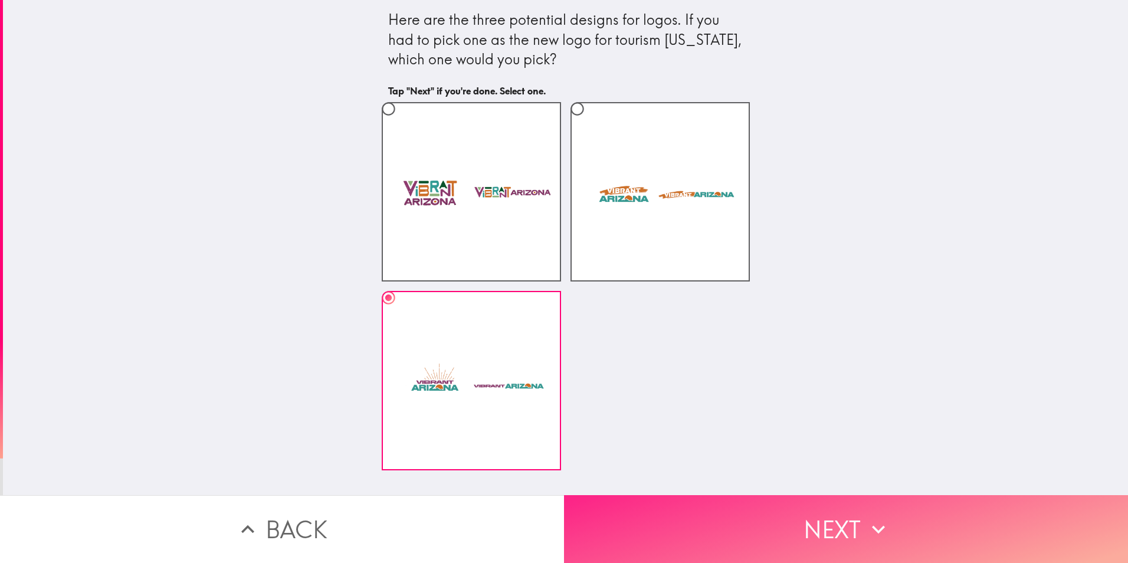
click at [761, 515] on button "Next" at bounding box center [846, 529] width 564 height 68
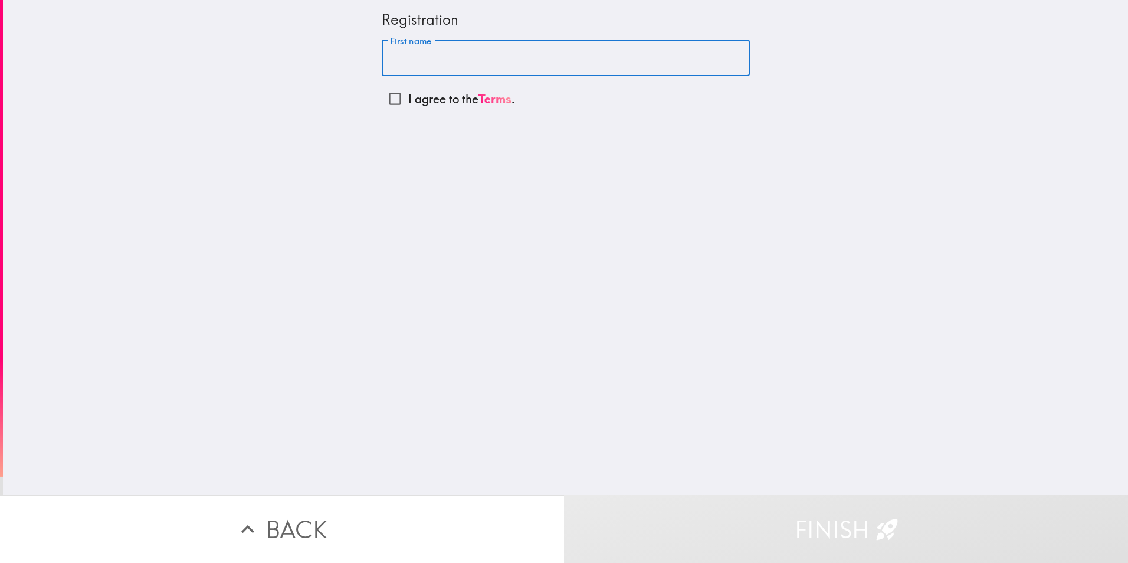
click at [472, 64] on input "First name" at bounding box center [566, 58] width 368 height 37
type input "[PERSON_NAME]"
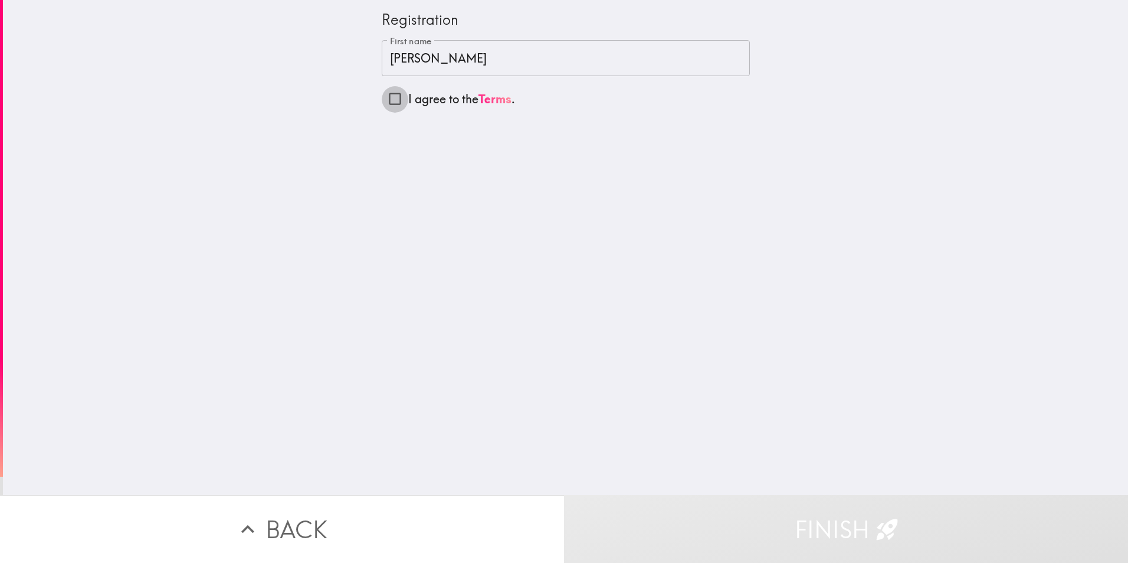
click at [383, 104] on input "I agree to the Terms ." at bounding box center [395, 99] width 27 height 27
checkbox input "true"
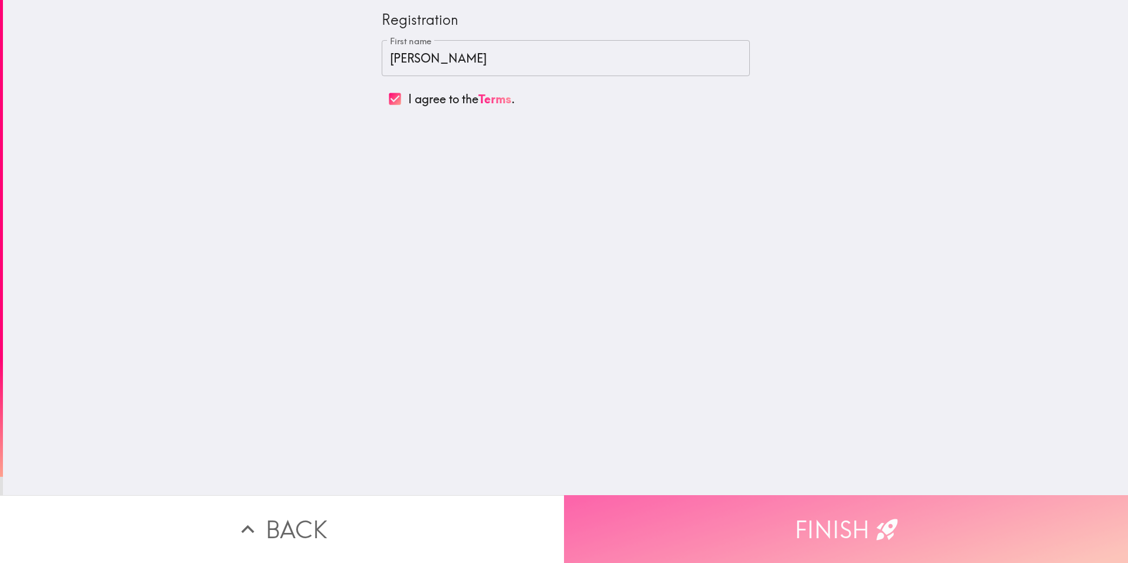
click at [722, 523] on button "Finish" at bounding box center [846, 529] width 564 height 68
